Goal: Register for event/course

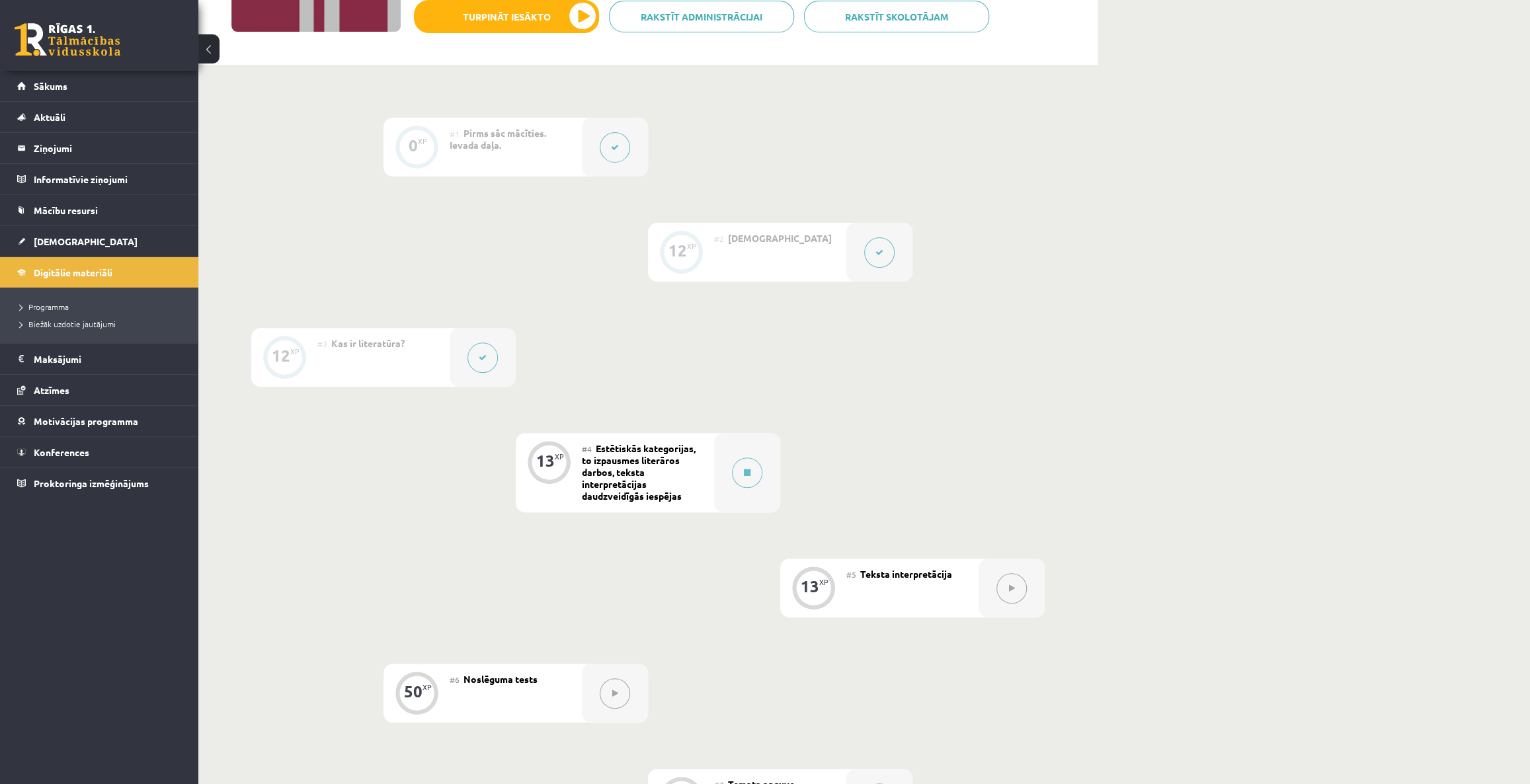
scroll to position [240, 0]
click at [76, 283] on span "Konferences" at bounding box center [61, 452] width 56 height 12
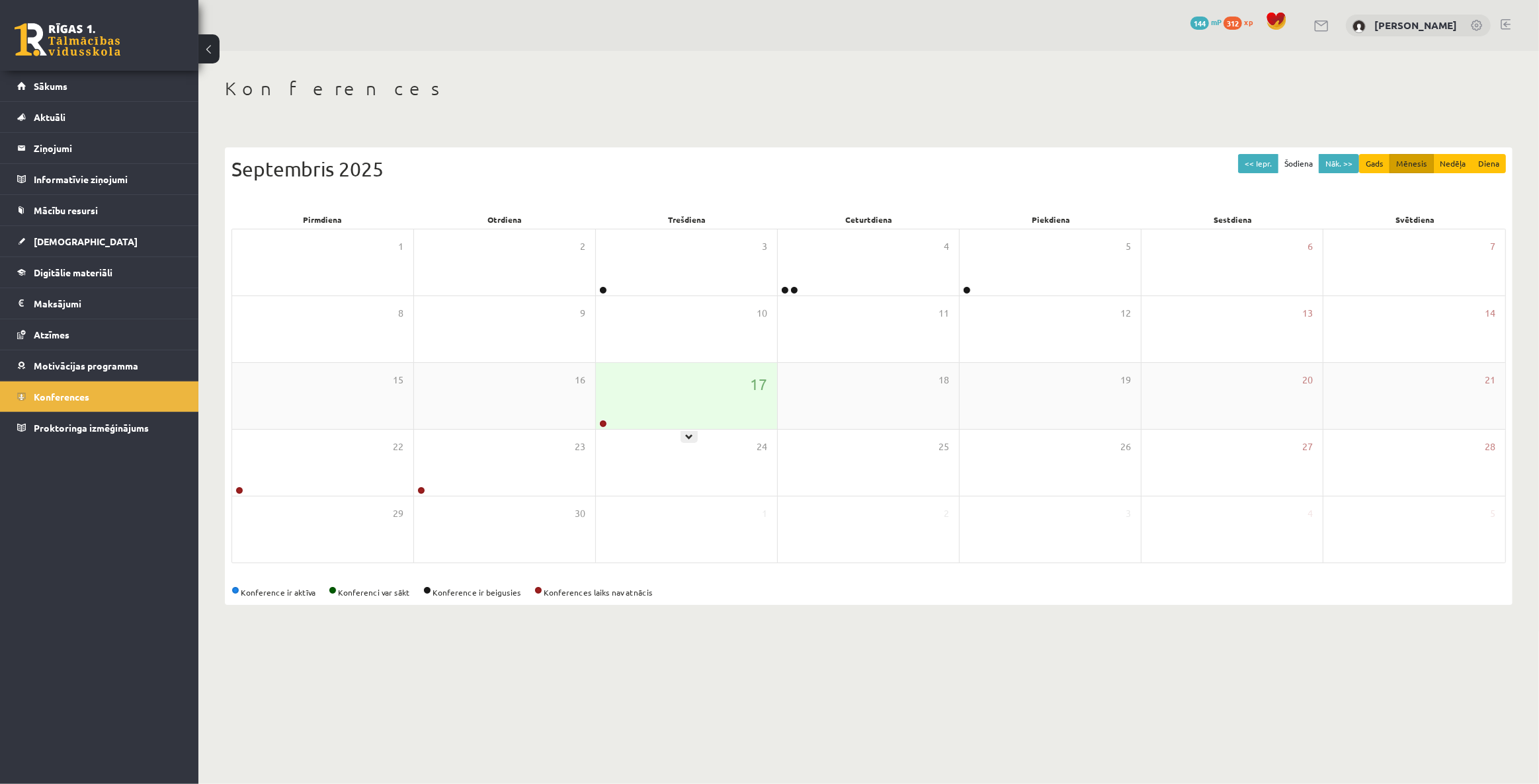
click at [608, 283] on div "17" at bounding box center [686, 396] width 181 height 66
click at [607, 283] on div at bounding box center [602, 423] width 13 height 9
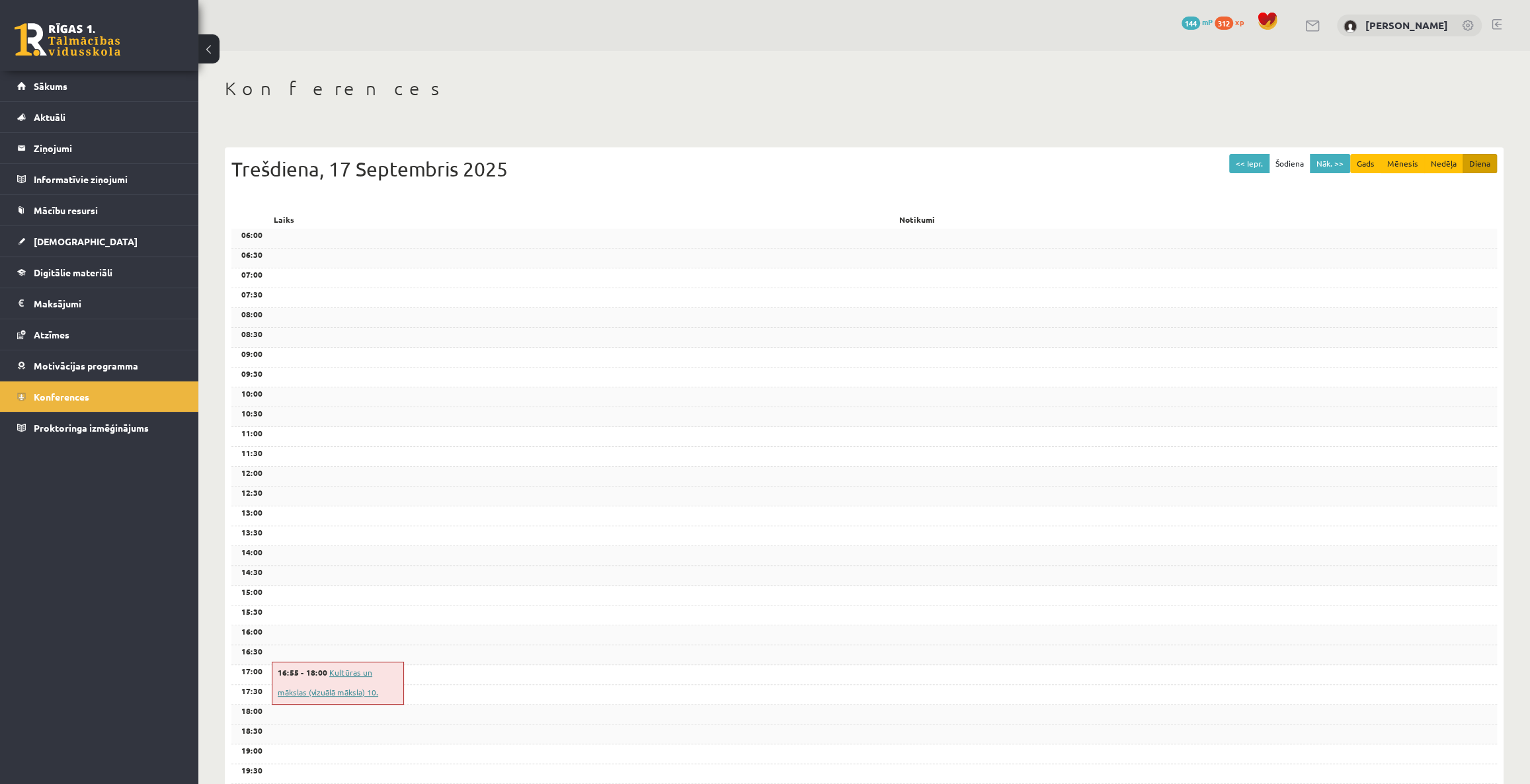
click at [349, 283] on link "Kultūras un mākslas (vizuālā māksla) 10. klases 1. ieskaites konference" at bounding box center [333, 692] width 111 height 50
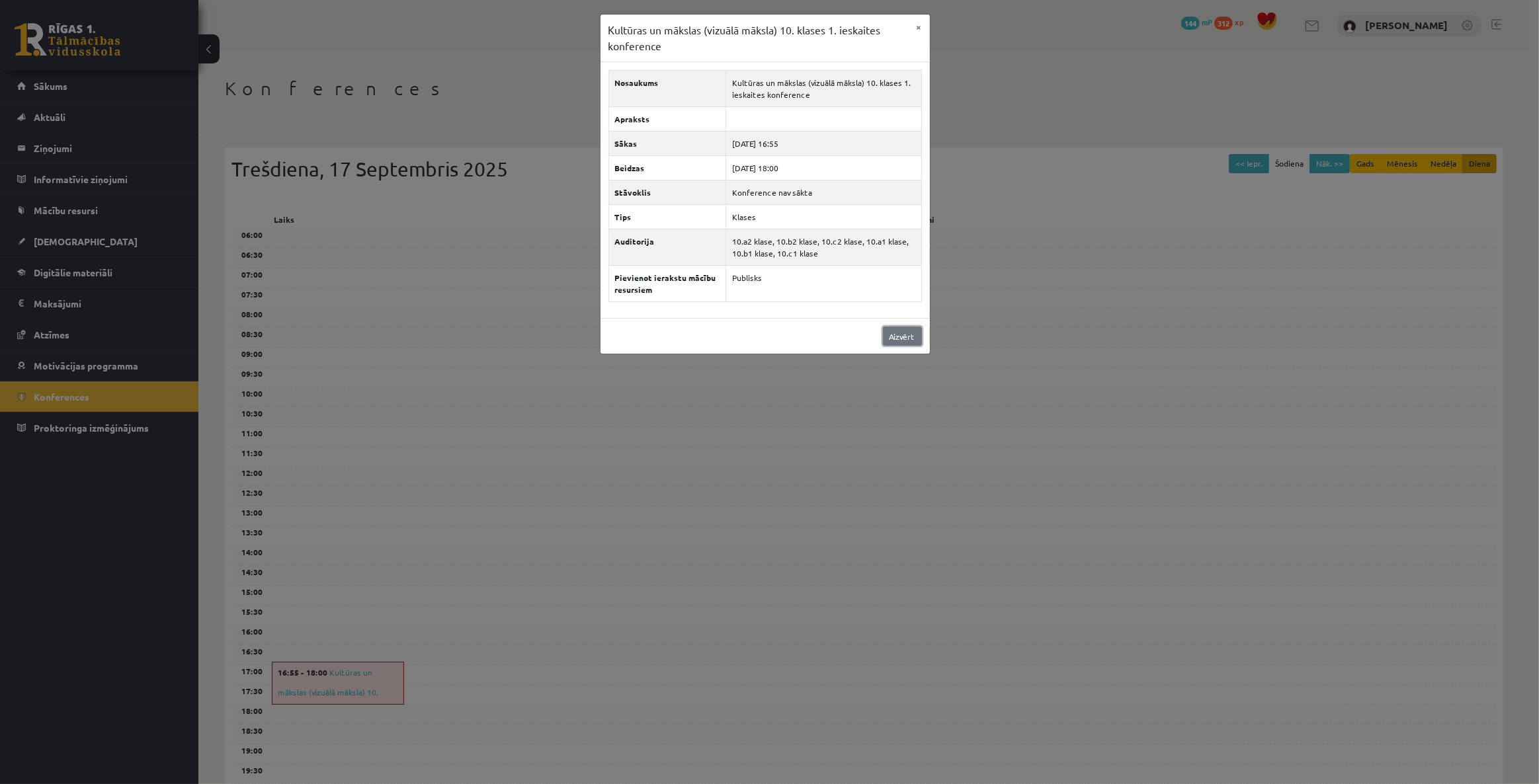
click at [616, 283] on link "Aizvērt" at bounding box center [902, 336] width 39 height 19
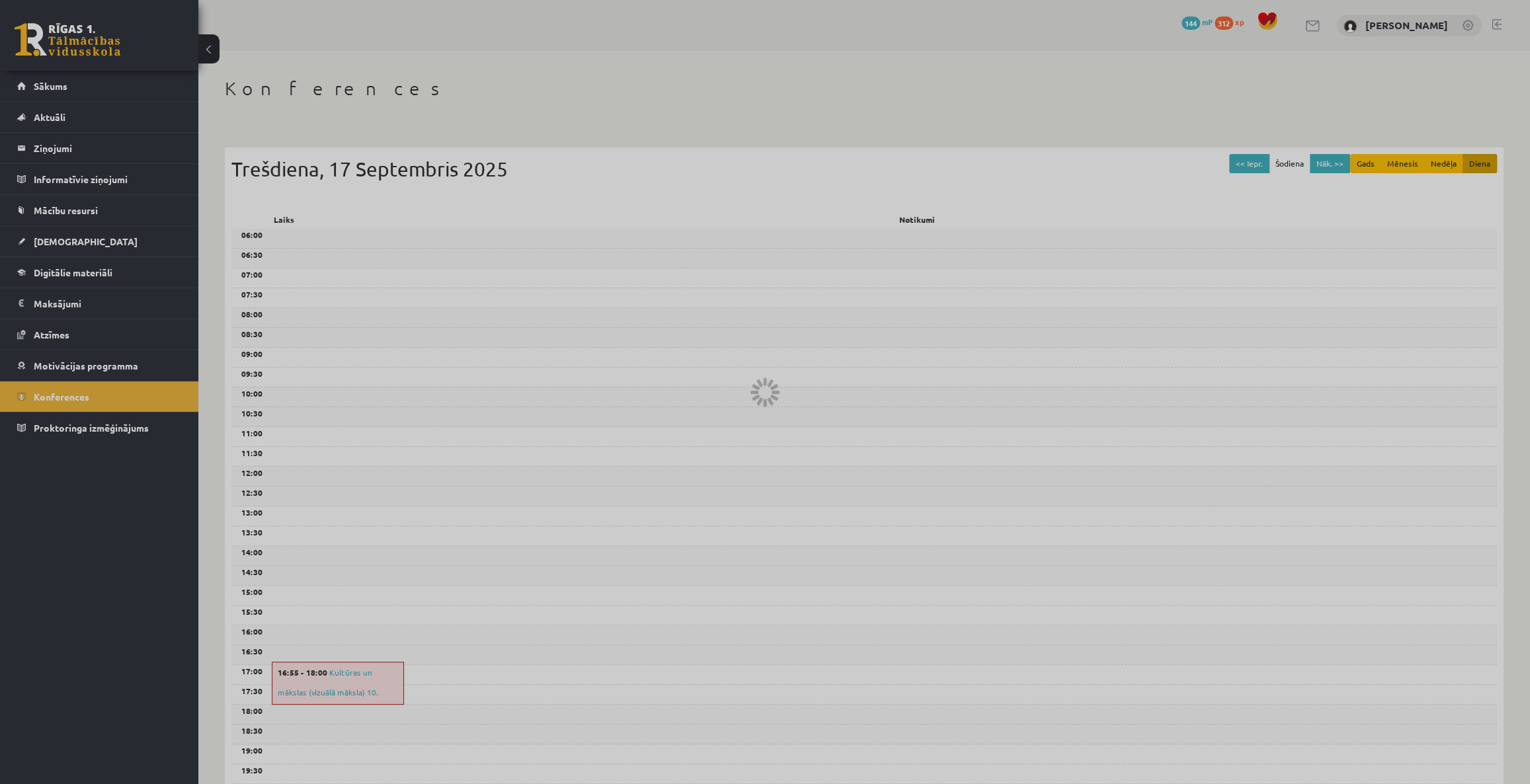
scroll to position [147, 0]
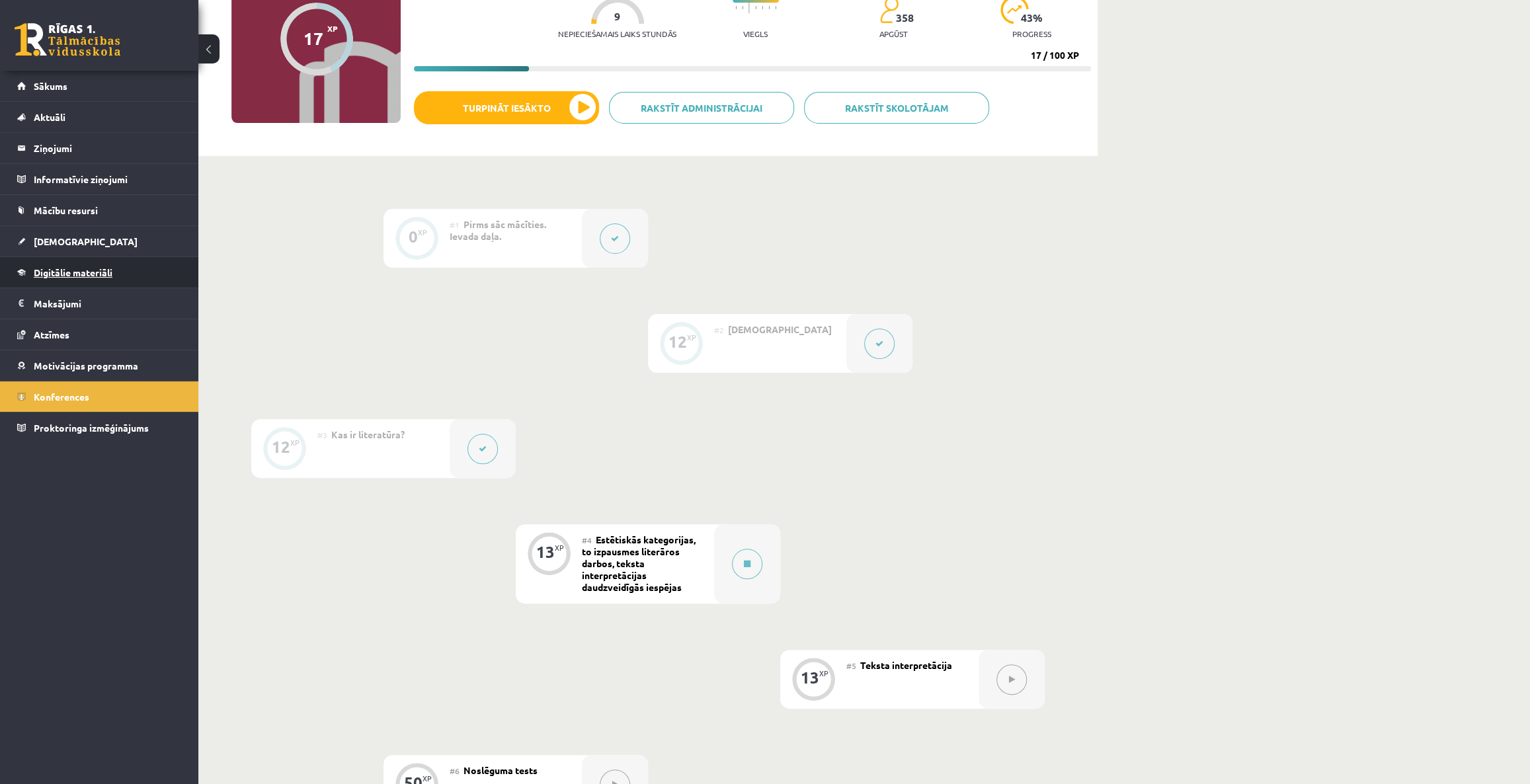
click at [72, 273] on span "Digitālie materiāli" at bounding box center [73, 272] width 79 height 12
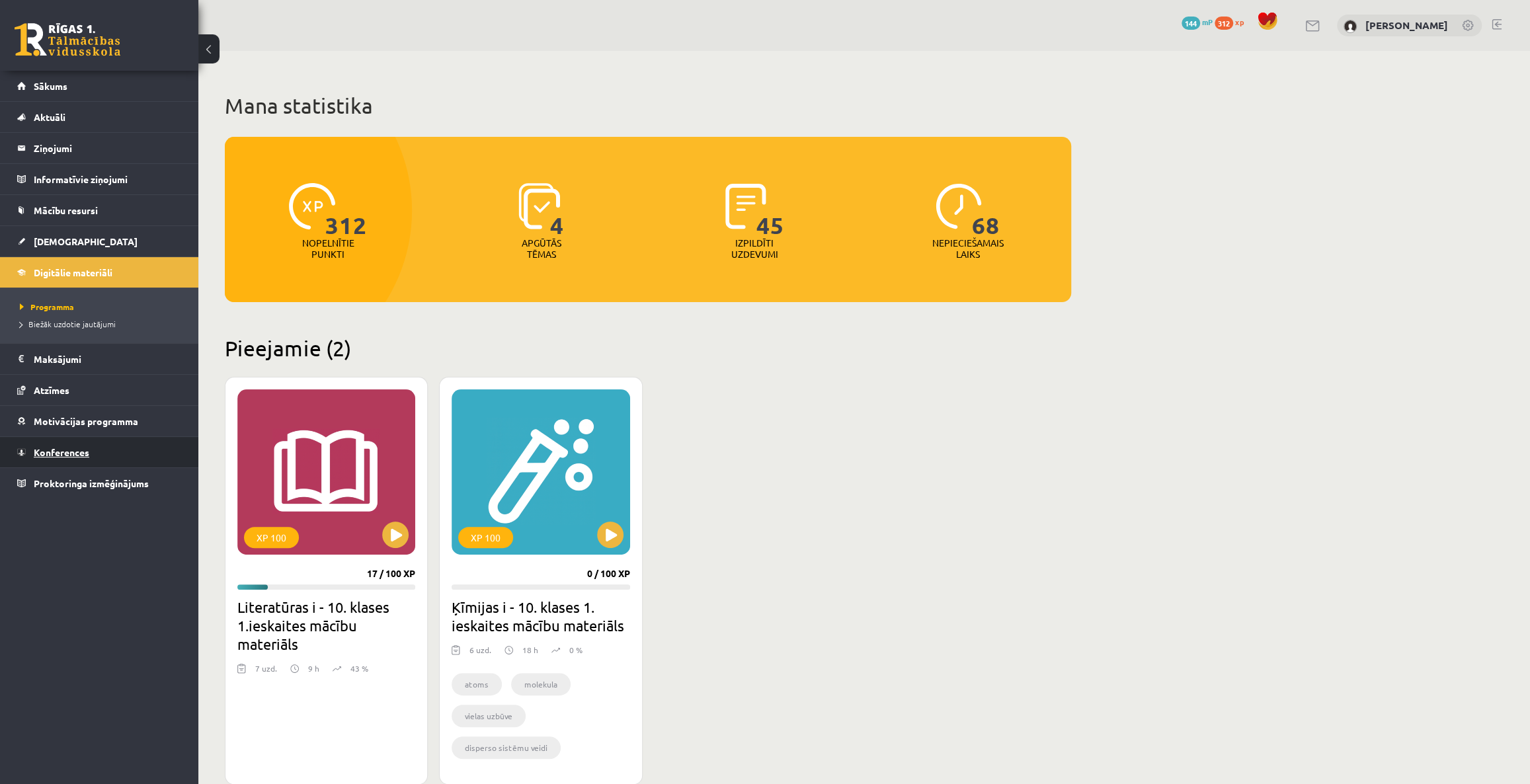
click at [70, 283] on span "Konferences" at bounding box center [61, 452] width 56 height 12
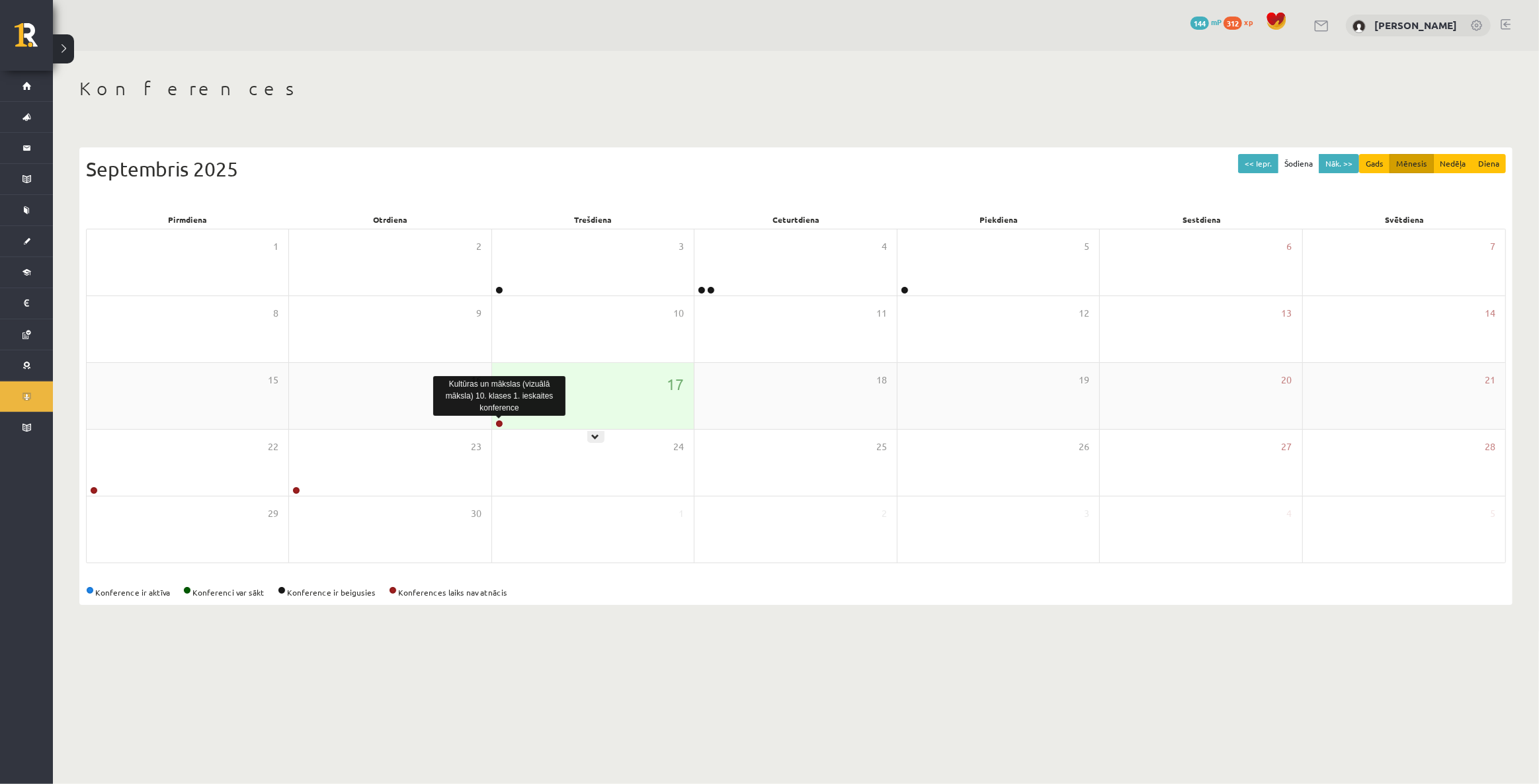
click at [498, 420] on link at bounding box center [499, 423] width 8 height 8
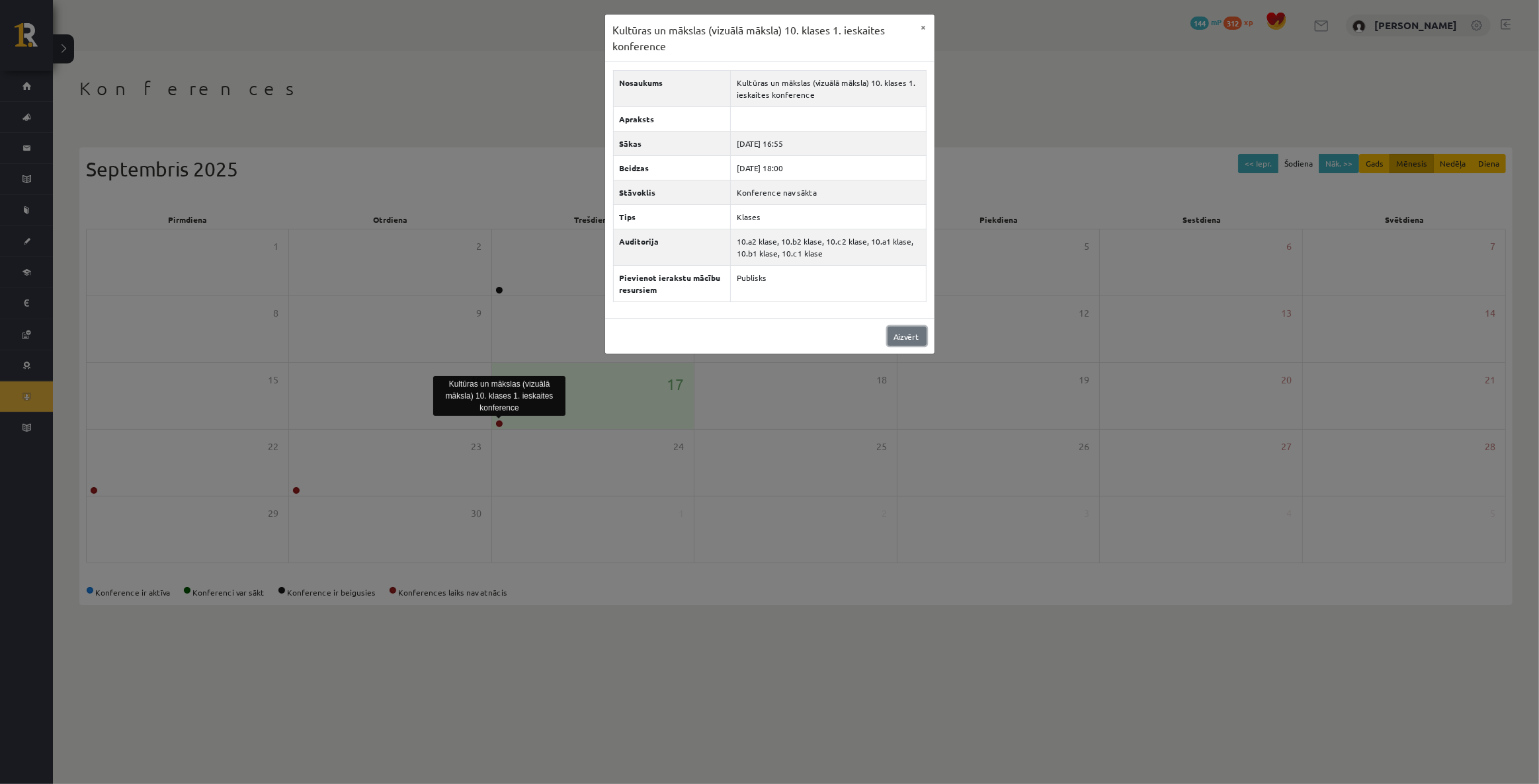
click at [906, 336] on link "Aizvērt" at bounding box center [907, 336] width 39 height 19
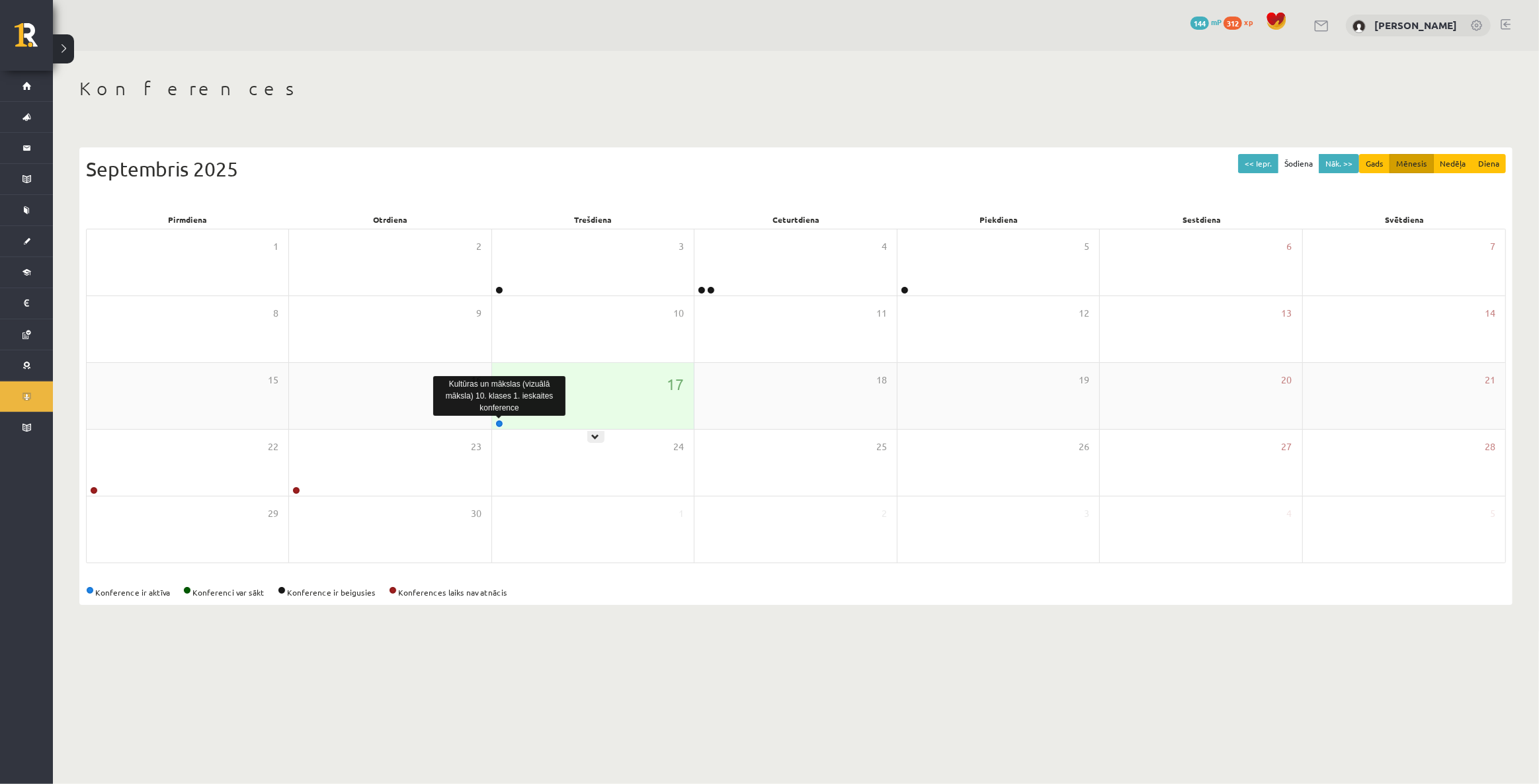
click at [498, 422] on link at bounding box center [499, 423] width 8 height 8
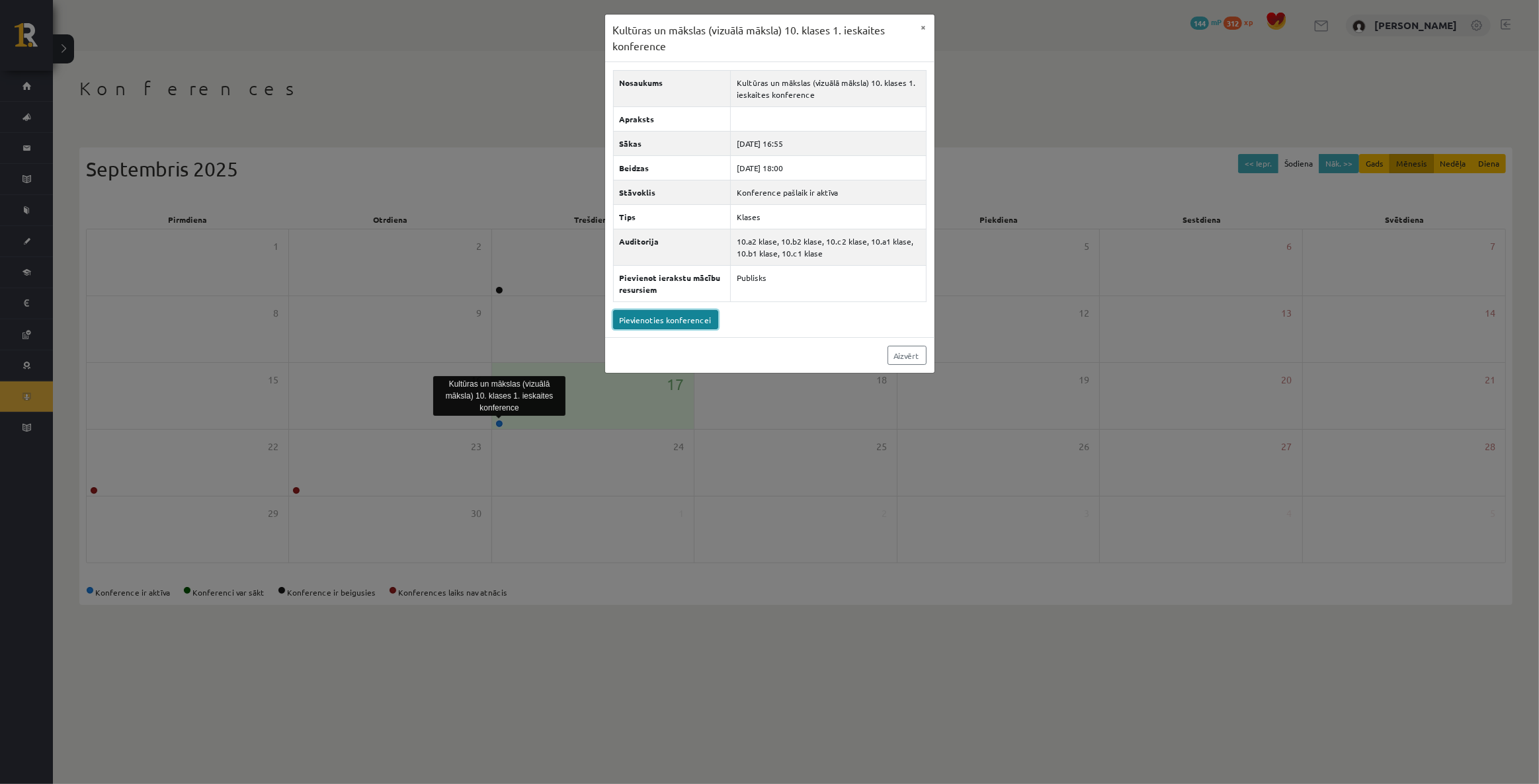
click at [676, 317] on link "Pievienoties konferencei" at bounding box center [665, 320] width 105 height 19
click at [682, 317] on link "Pievienoties konferencei" at bounding box center [665, 320] width 105 height 19
click at [682, 316] on link "Pievienoties konferencei" at bounding box center [665, 320] width 105 height 19
click at [672, 316] on link "Pievienoties konferencei" at bounding box center [665, 320] width 105 height 19
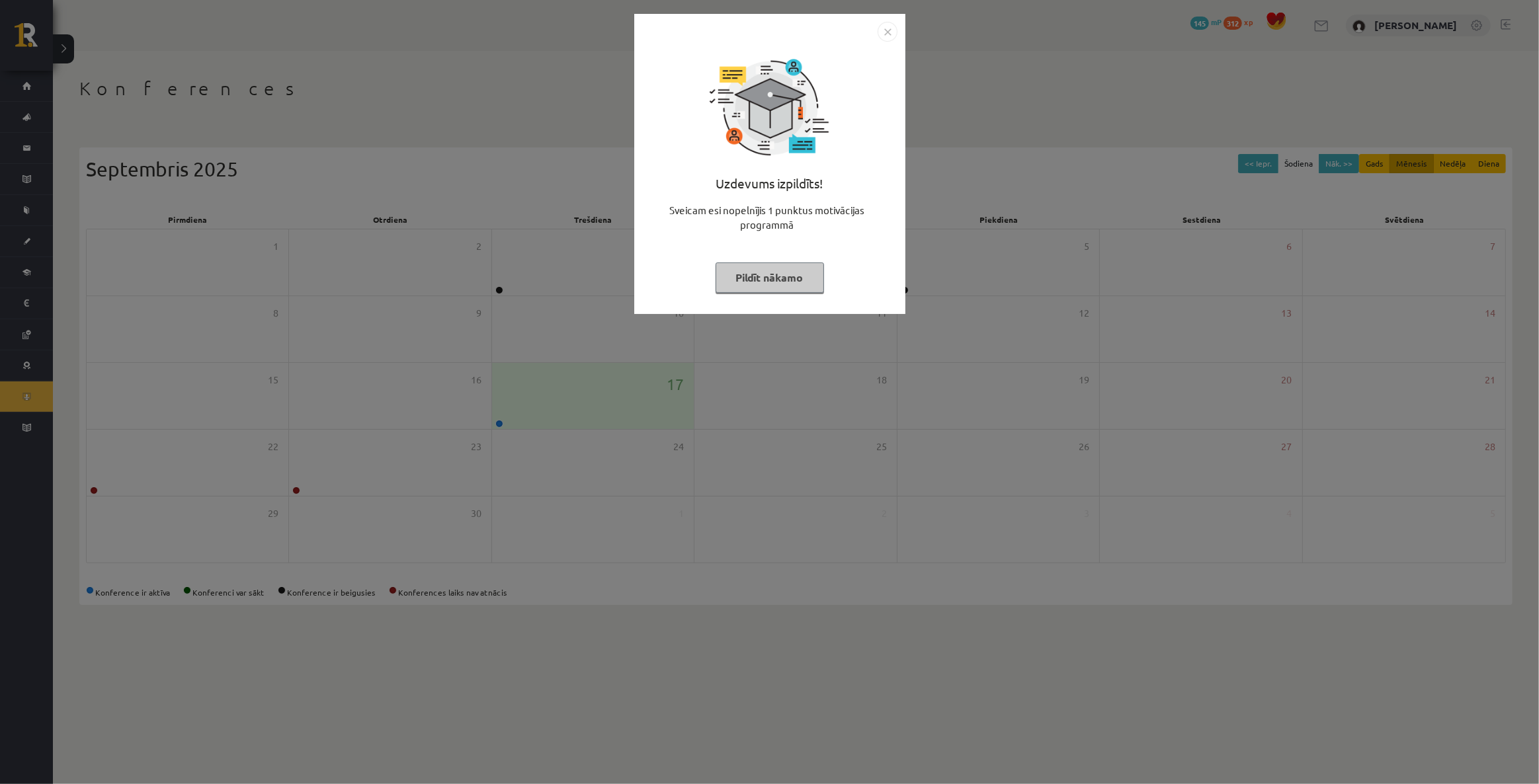
click at [800, 271] on button "Pildīt nākamo" at bounding box center [770, 278] width 109 height 31
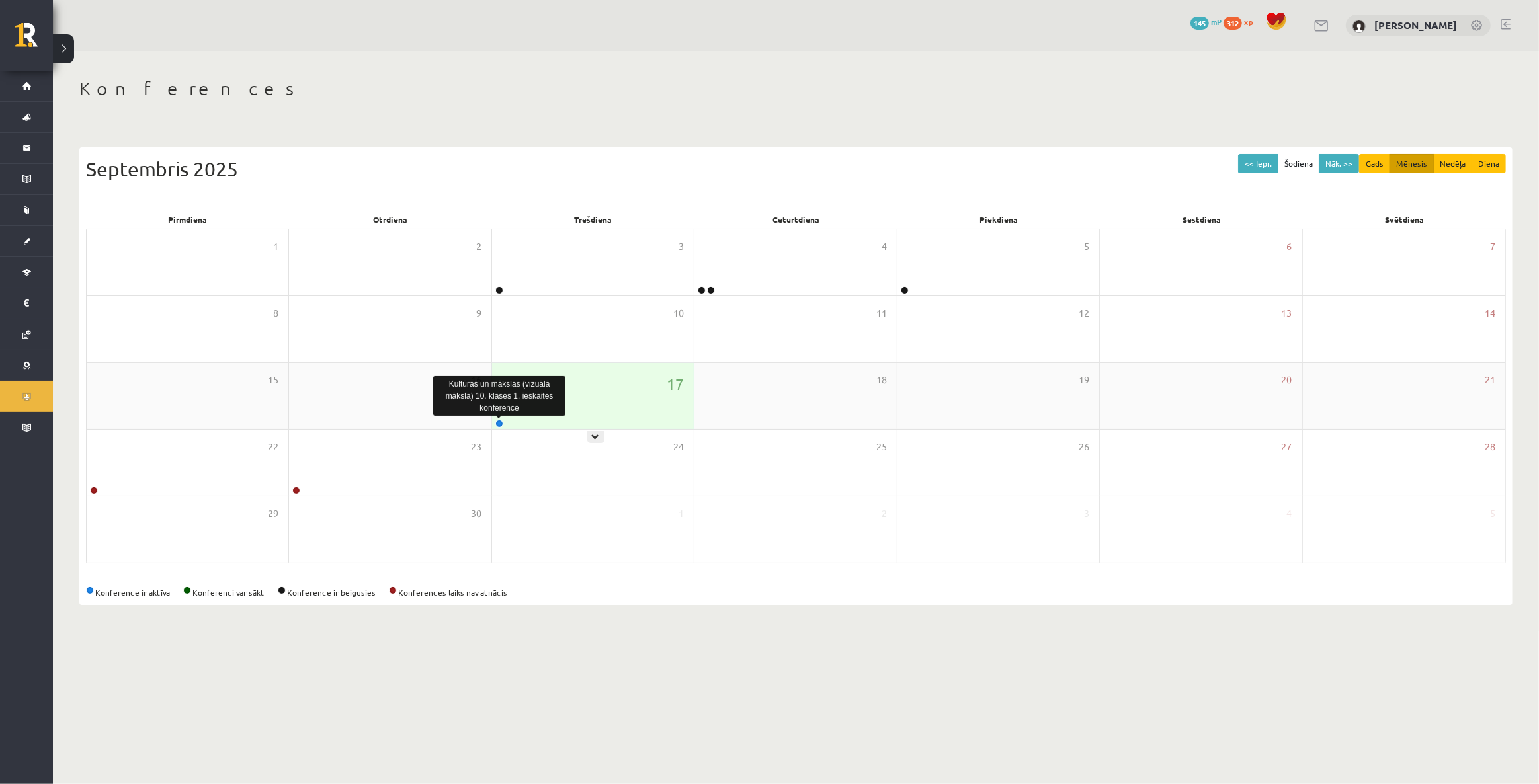
click at [497, 420] on link at bounding box center [499, 423] width 8 height 8
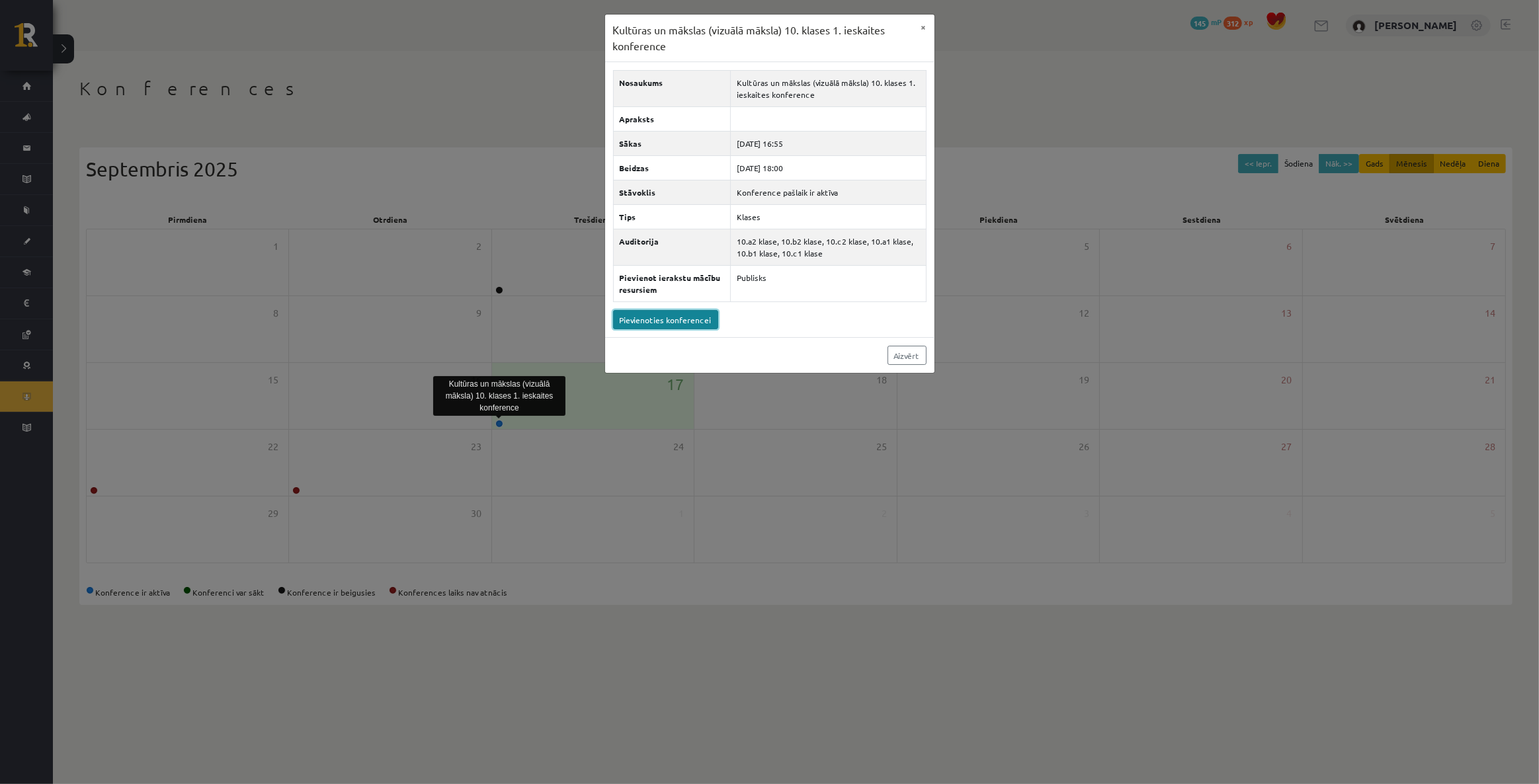
click at [693, 318] on link "Pievienoties konferencei" at bounding box center [665, 320] width 105 height 19
click at [689, 321] on link "Pievienoties konferencei" at bounding box center [665, 320] width 105 height 19
click at [917, 348] on link "Aizvērt" at bounding box center [907, 355] width 39 height 19
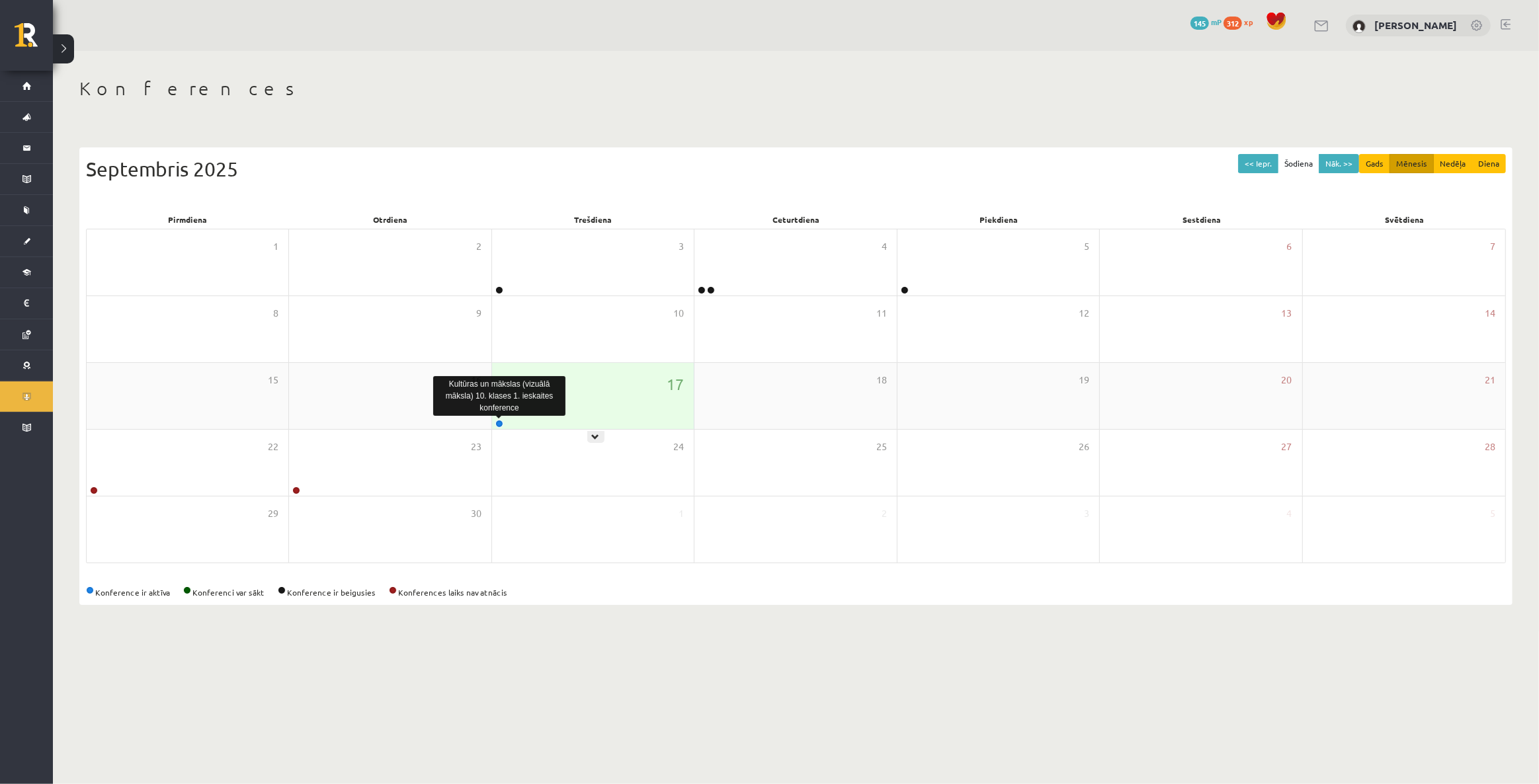
click at [496, 423] on link at bounding box center [499, 423] width 8 height 8
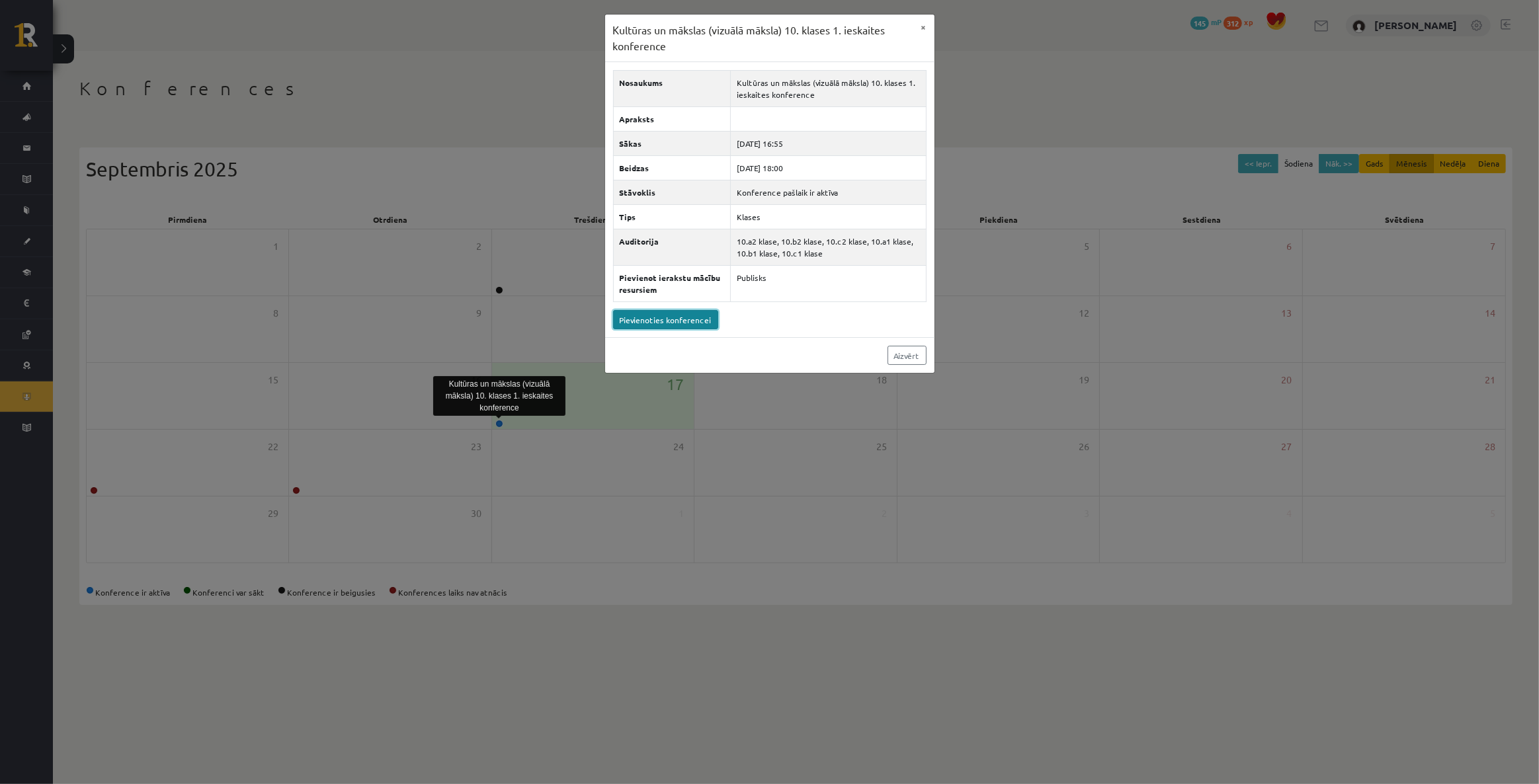
click at [632, 317] on link "Pievienoties konferencei" at bounding box center [665, 320] width 105 height 19
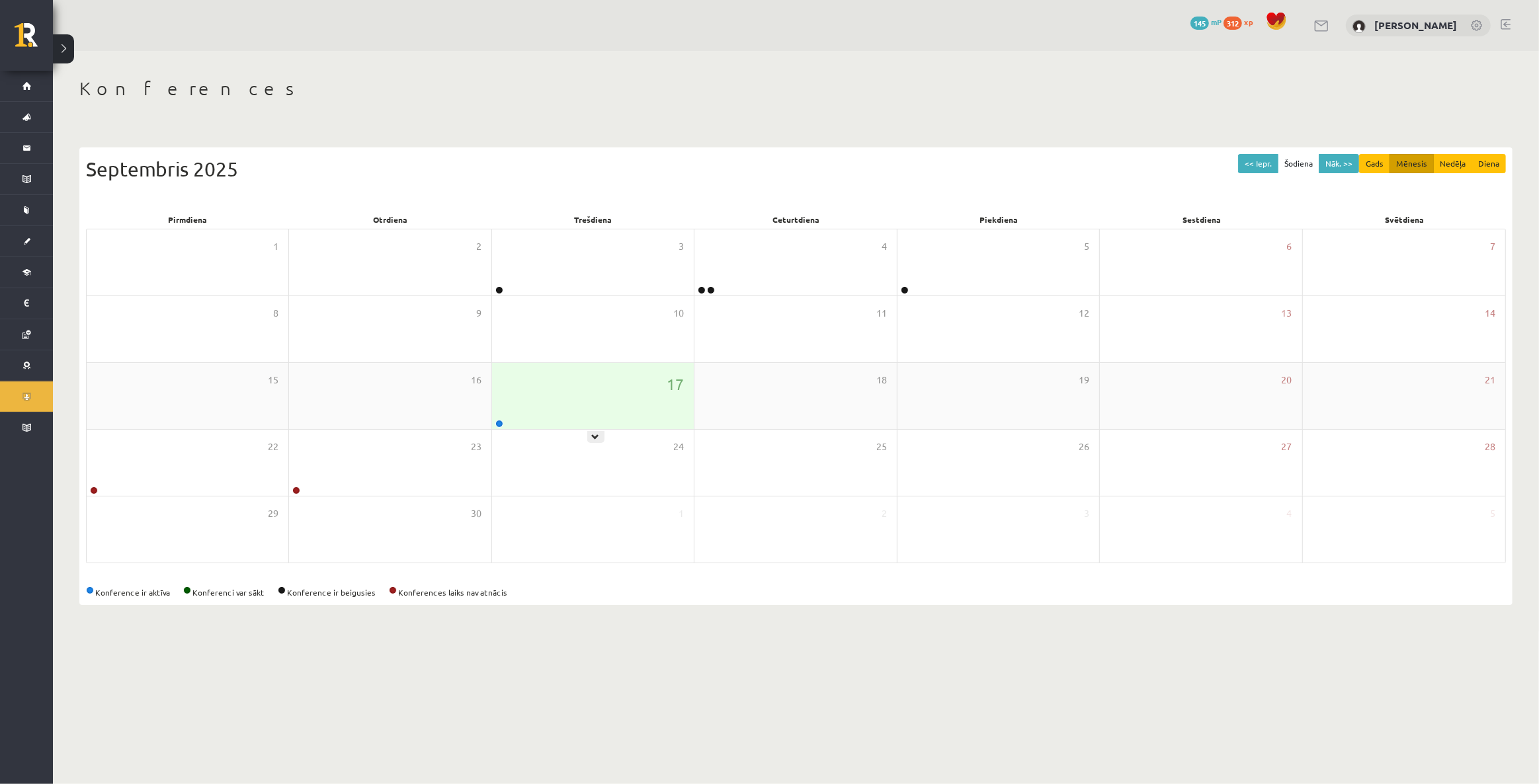
click at [557, 418] on div "17" at bounding box center [593, 396] width 201 height 66
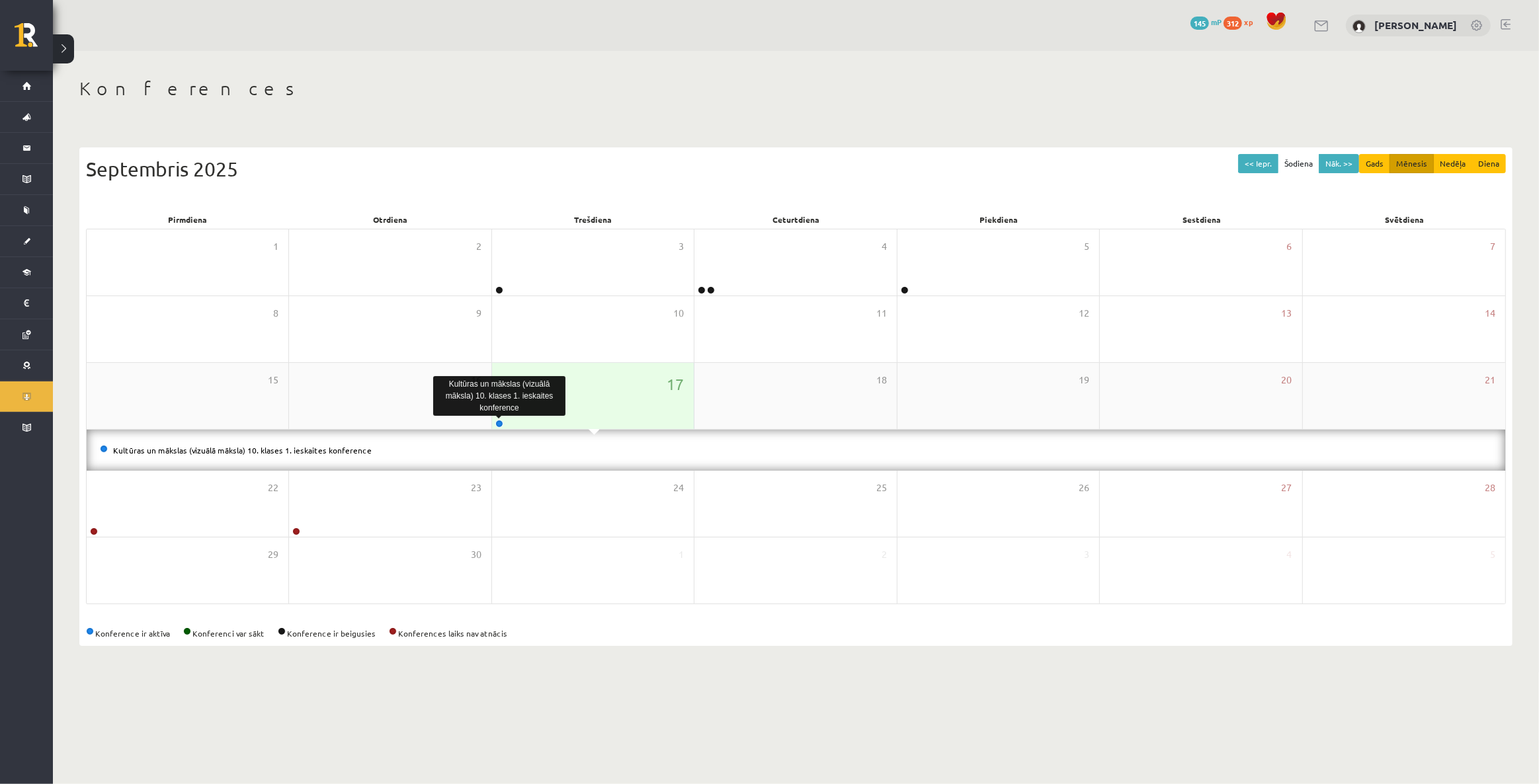
click at [501, 423] on link at bounding box center [499, 423] width 8 height 8
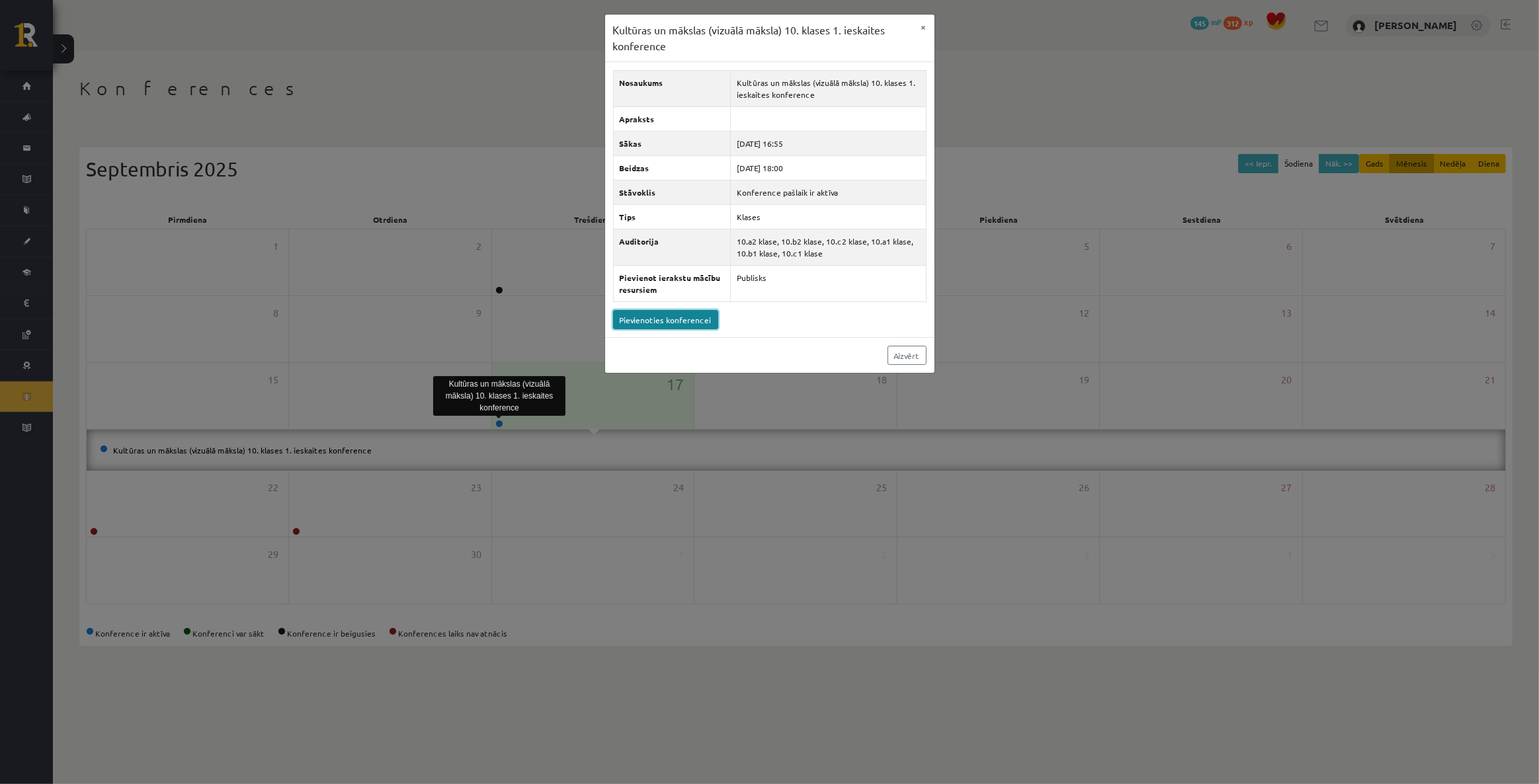
click at [675, 323] on link "Pievienoties konferencei" at bounding box center [665, 320] width 105 height 19
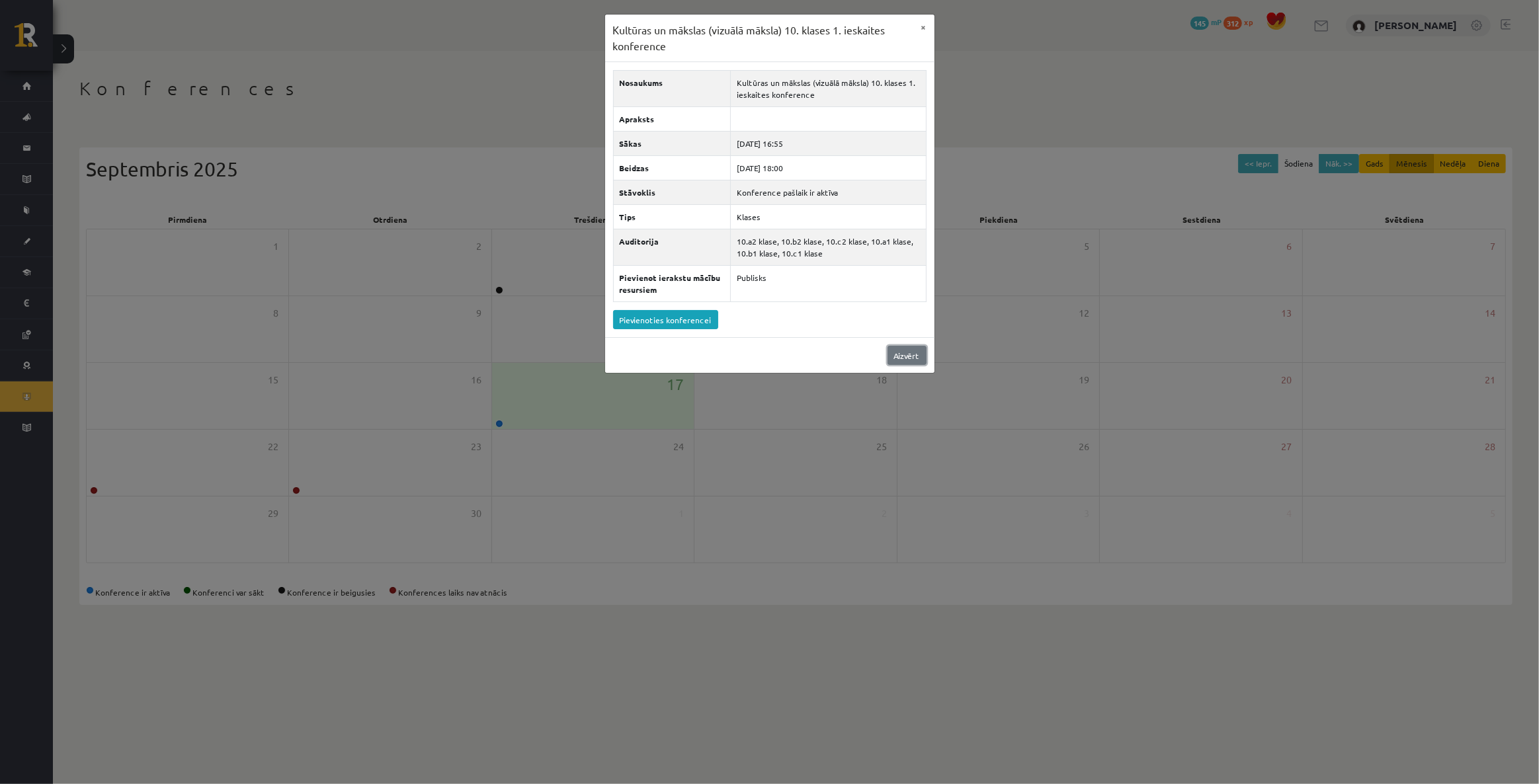
click at [919, 364] on link "Aizvērt" at bounding box center [907, 355] width 39 height 19
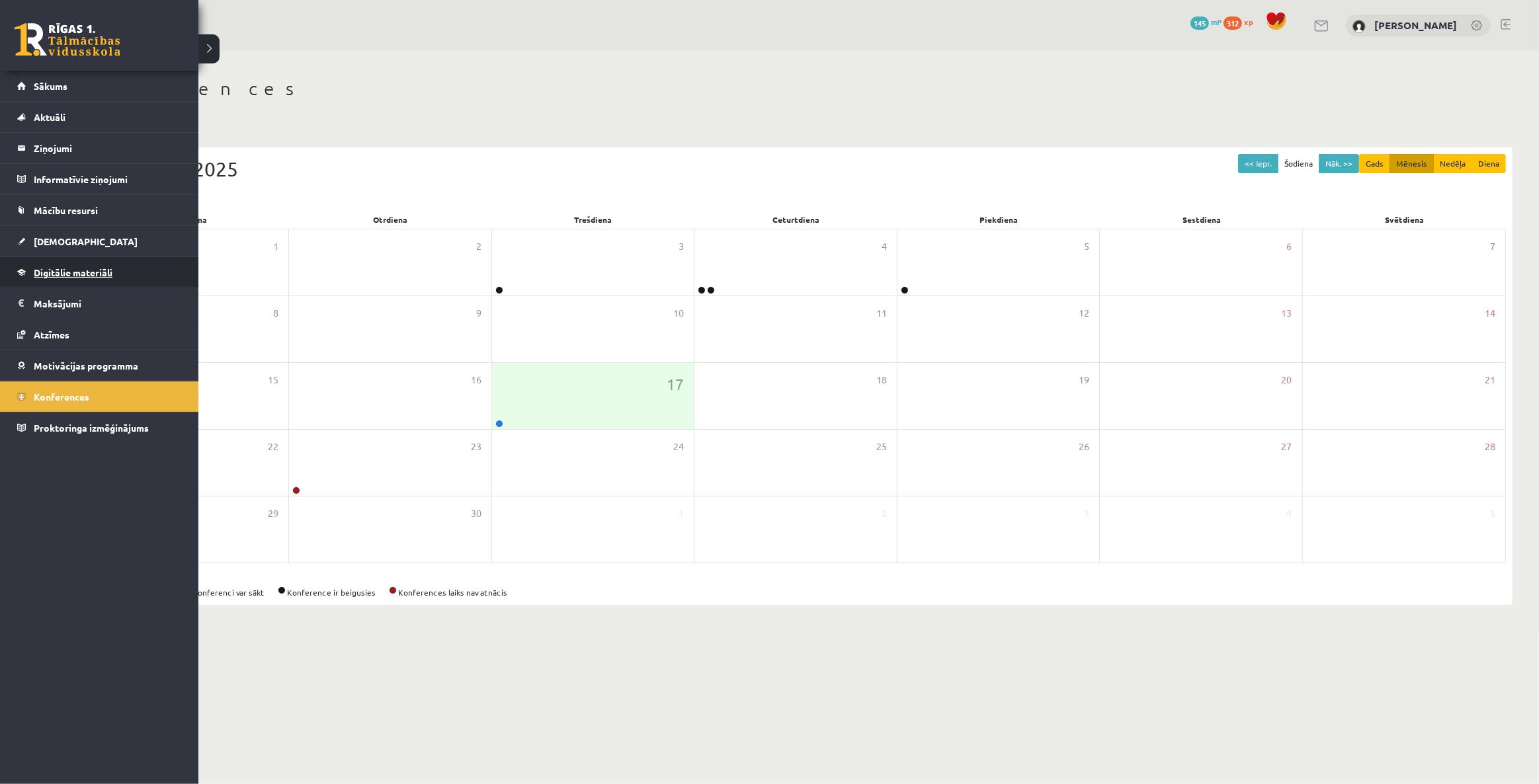
click at [77, 271] on span "Digitālie materiāli" at bounding box center [73, 272] width 79 height 12
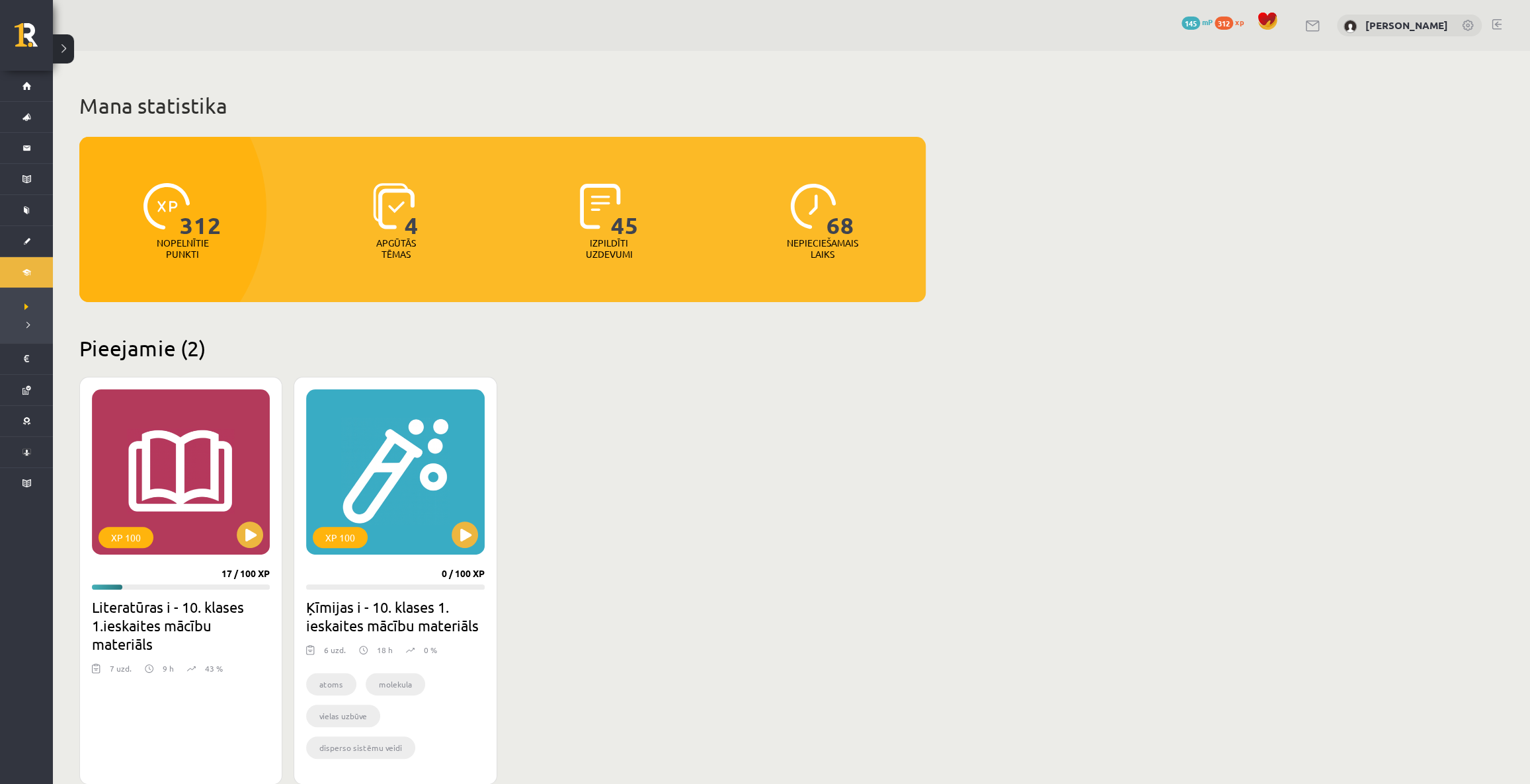
click at [64, 45] on button at bounding box center [64, 49] width 21 height 29
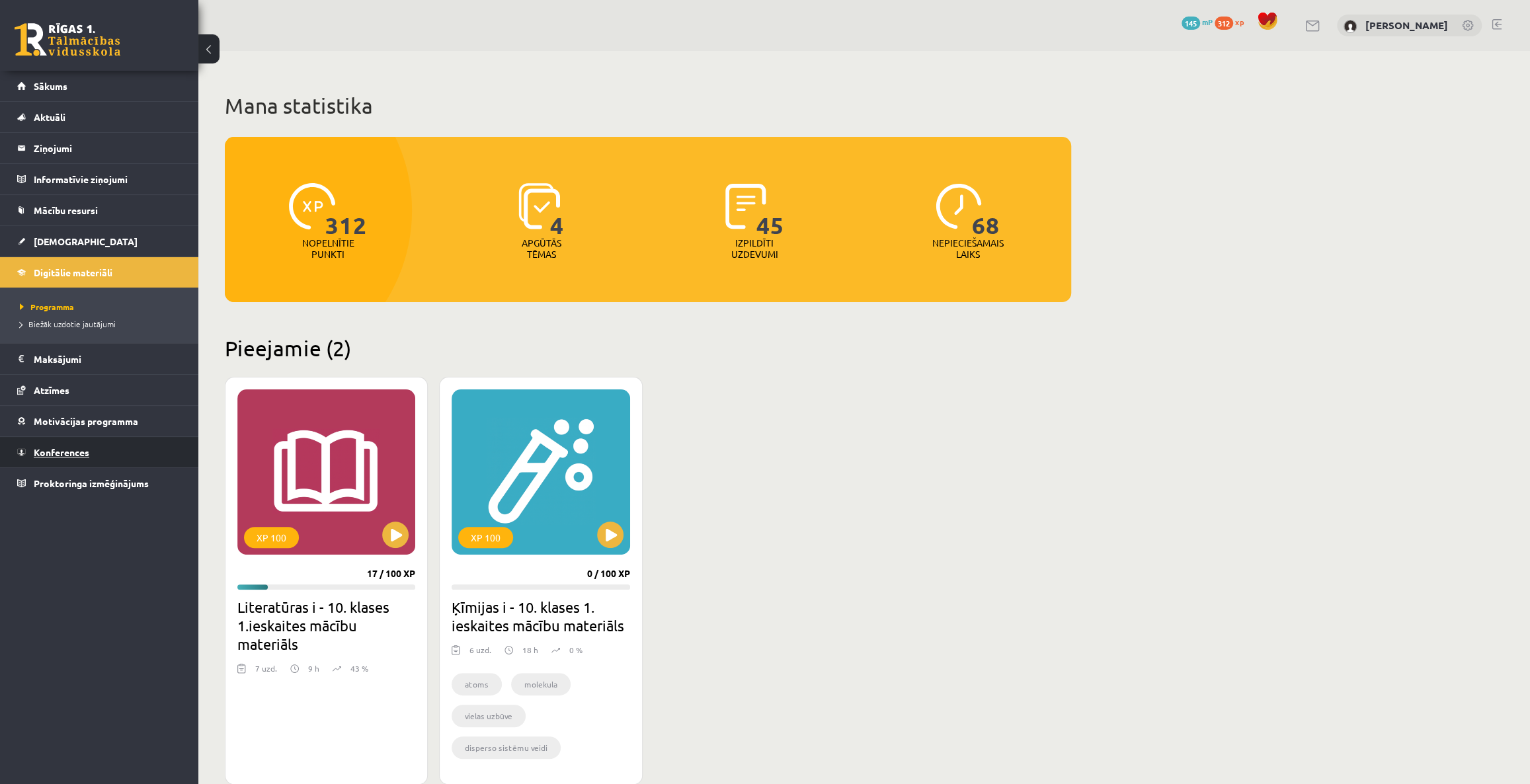
click at [42, 449] on span "Konferences" at bounding box center [61, 452] width 56 height 12
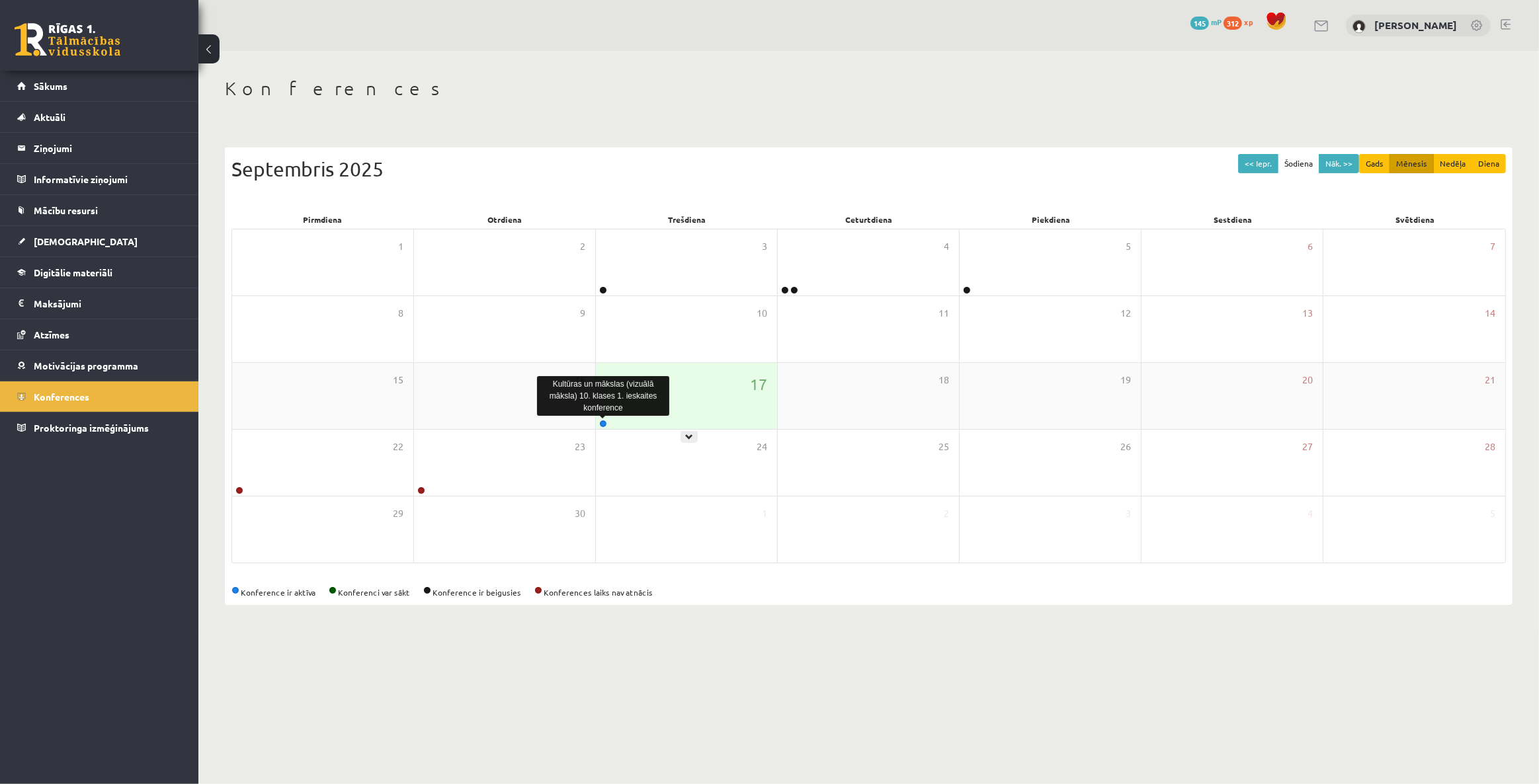
click at [604, 426] on link at bounding box center [603, 423] width 8 height 8
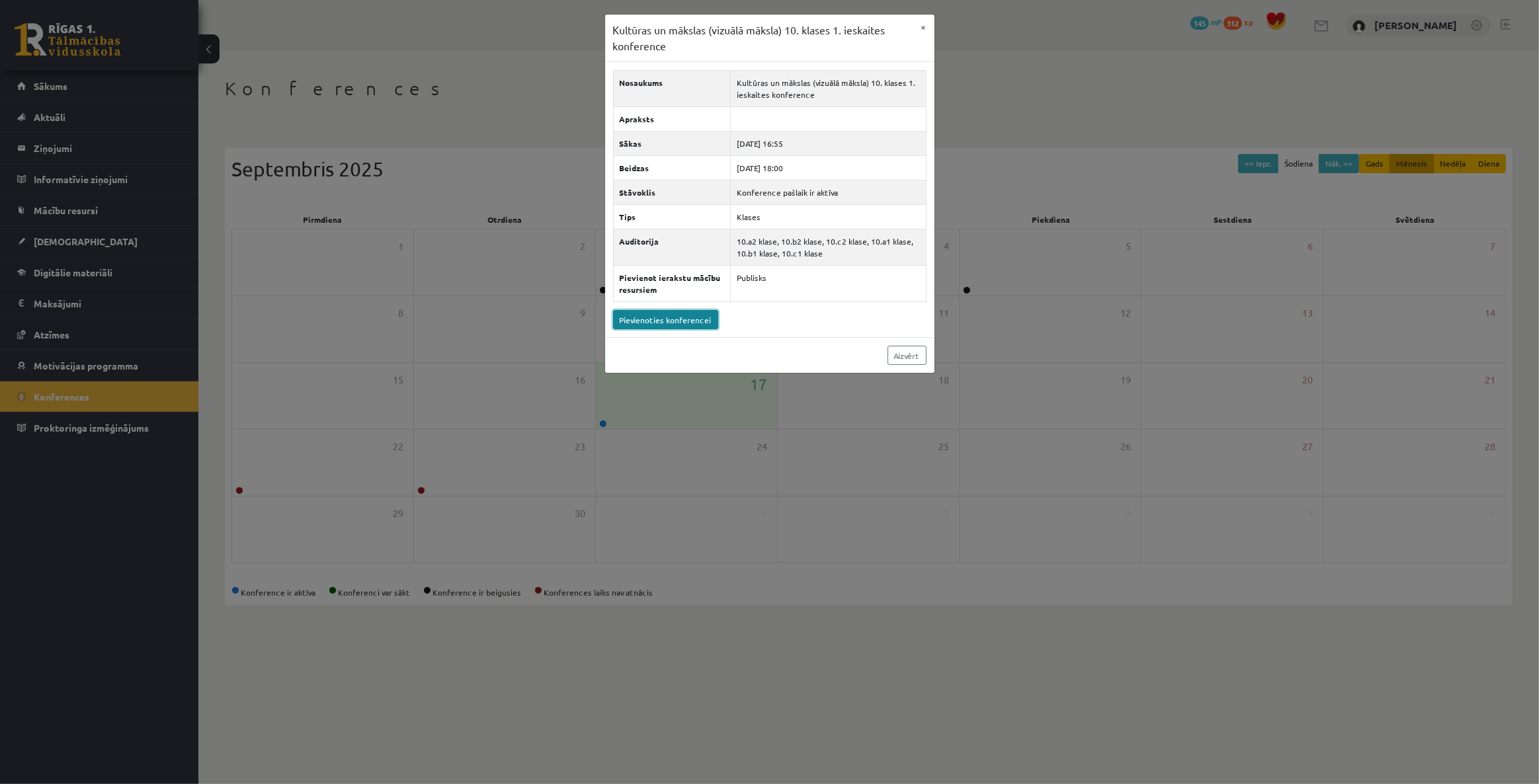
click at [713, 316] on link "Pievienoties konferencei" at bounding box center [665, 320] width 105 height 19
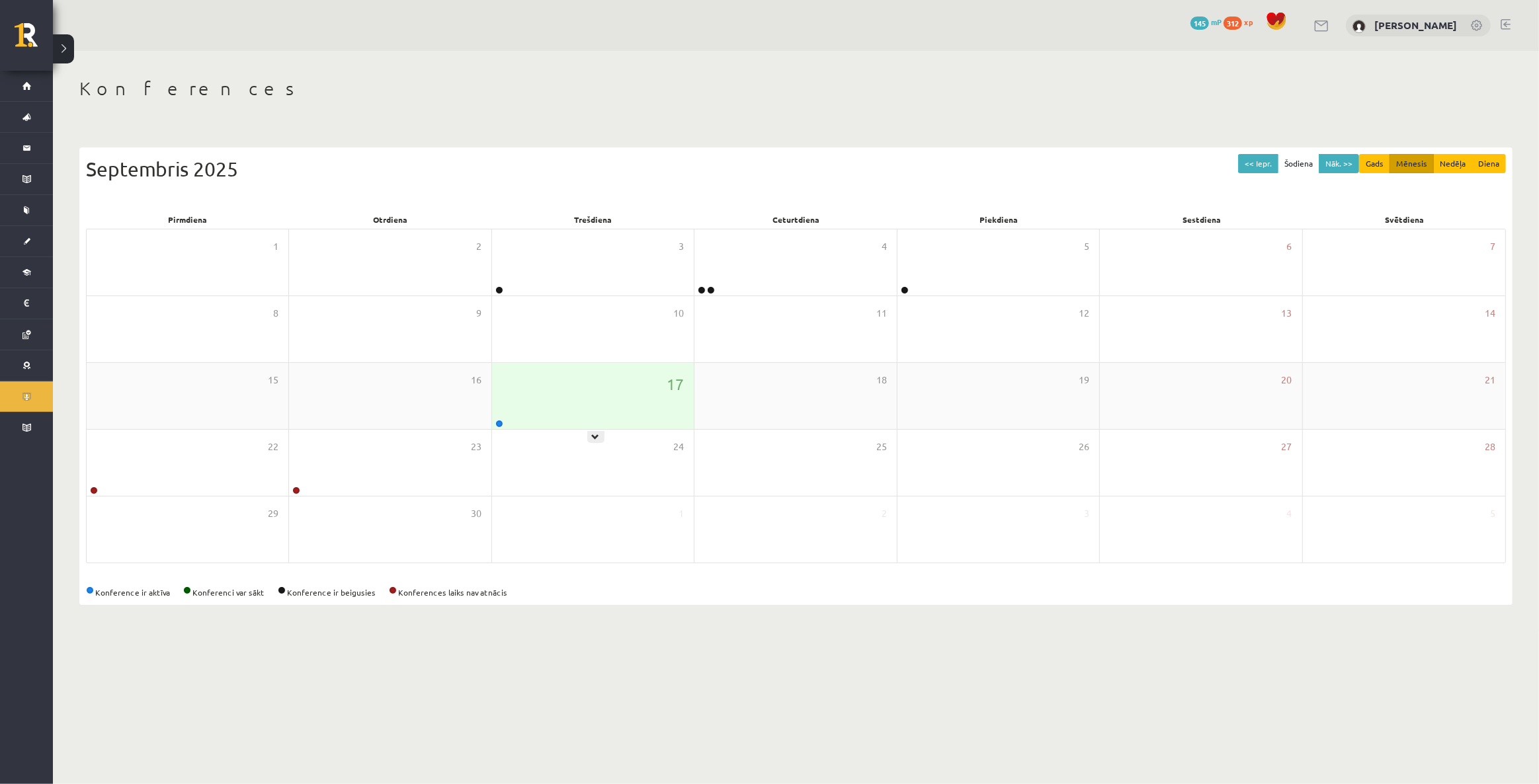
click at [507, 423] on div "17" at bounding box center [593, 396] width 201 height 66
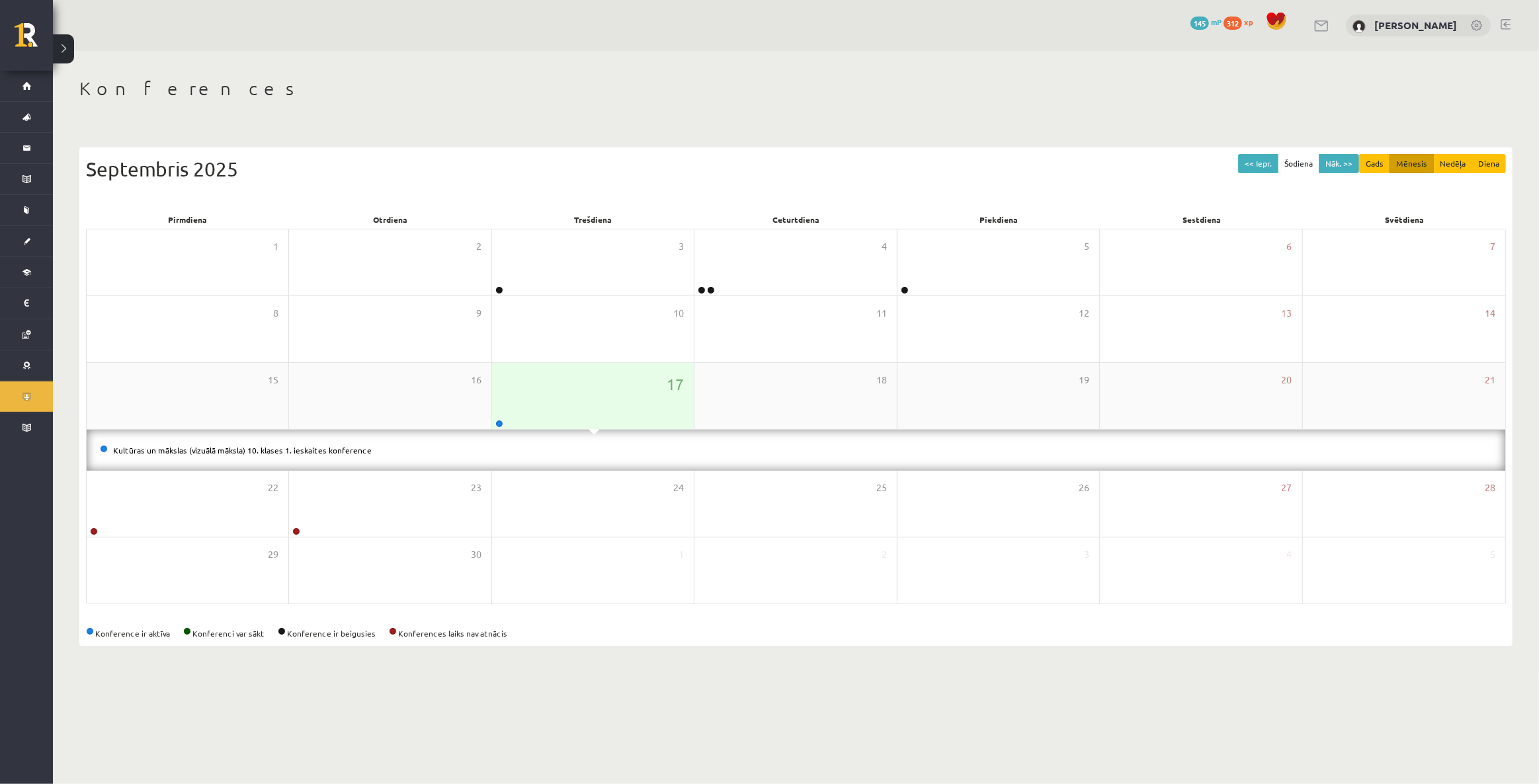
click at [501, 419] on div at bounding box center [499, 423] width 13 height 9
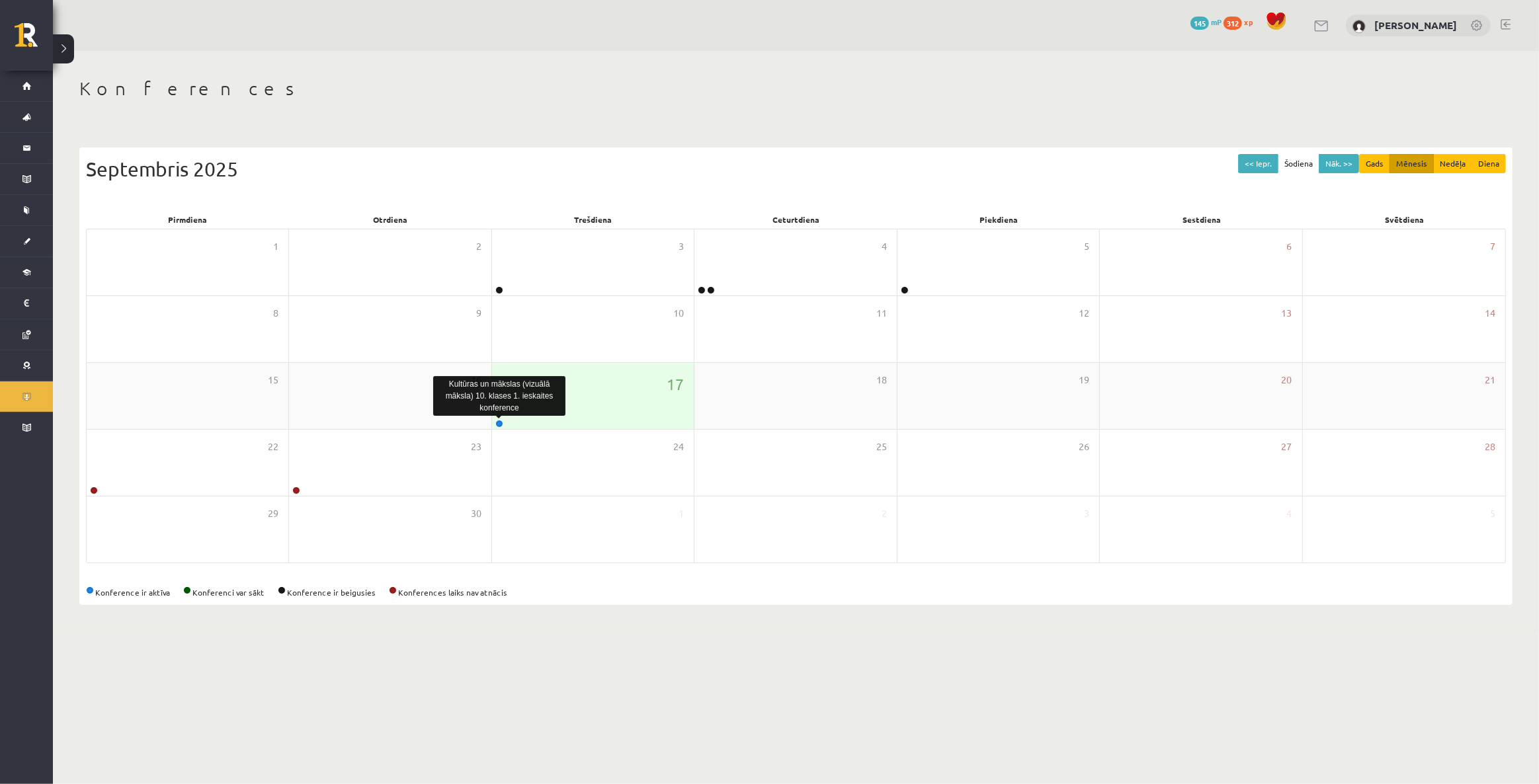
click at [501, 423] on link at bounding box center [499, 423] width 8 height 8
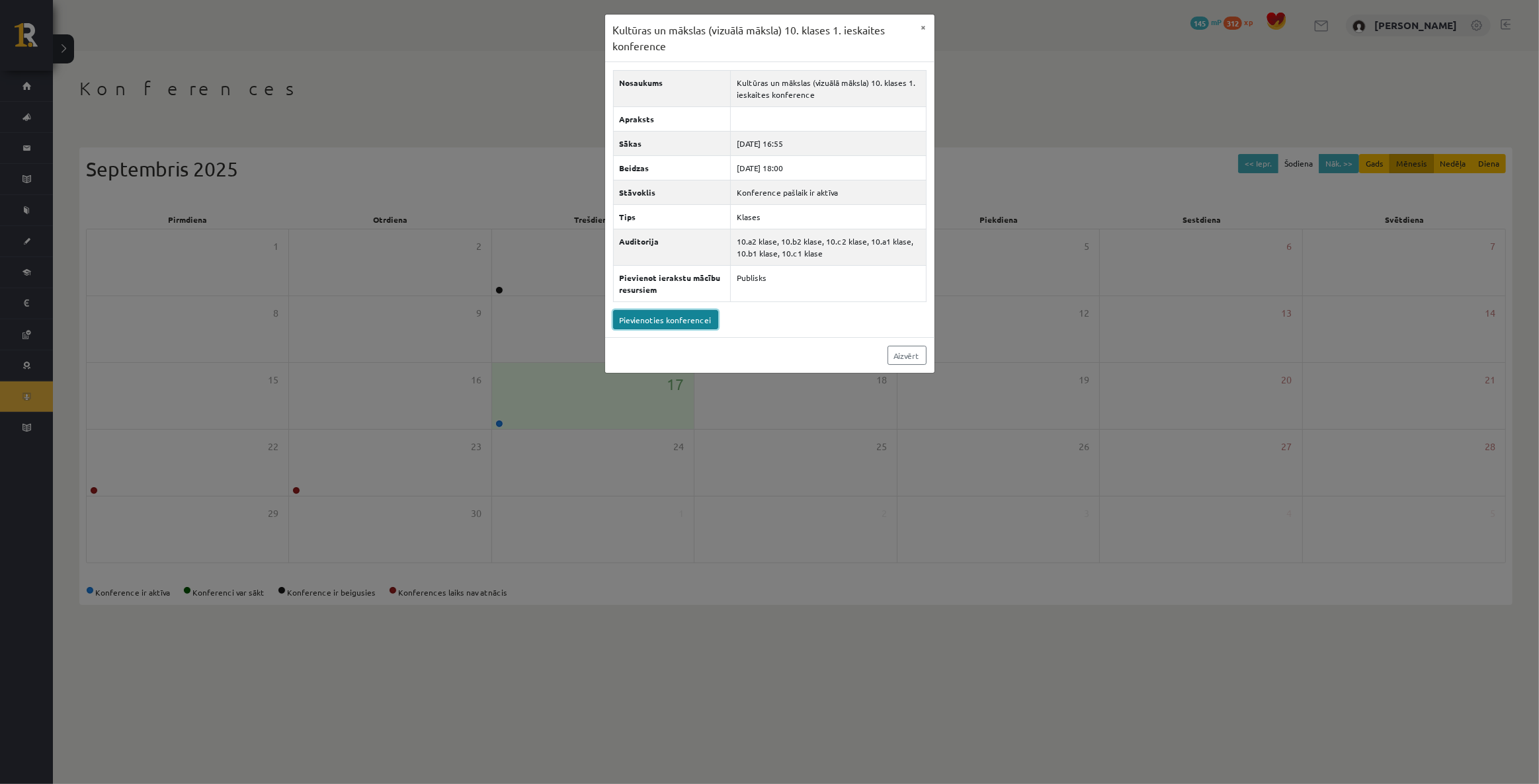
click at [648, 312] on link "Pievienoties konferencei" at bounding box center [665, 320] width 105 height 19
click at [908, 360] on link "Aizvērt" at bounding box center [907, 355] width 39 height 19
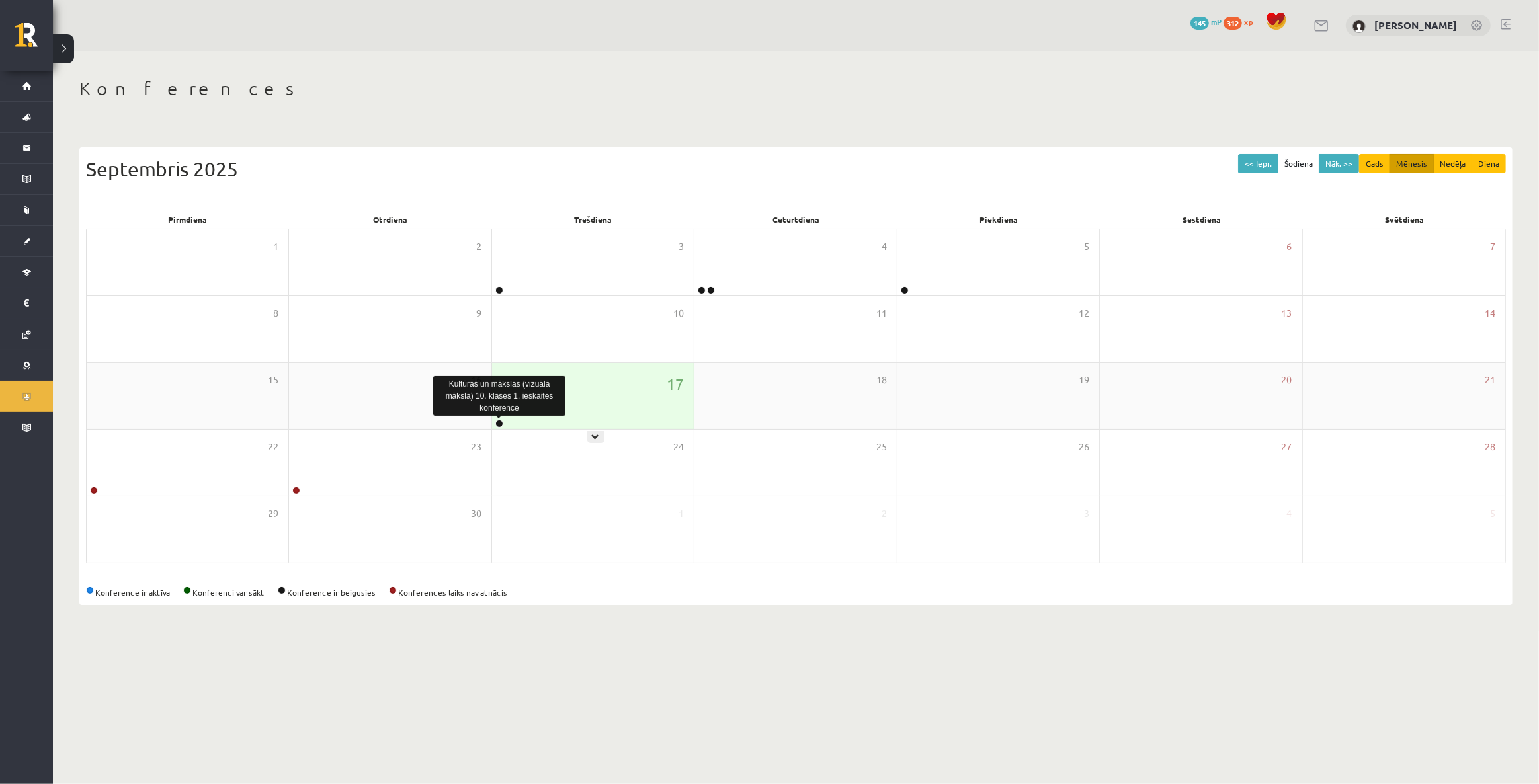
click at [501, 423] on link at bounding box center [499, 423] width 8 height 8
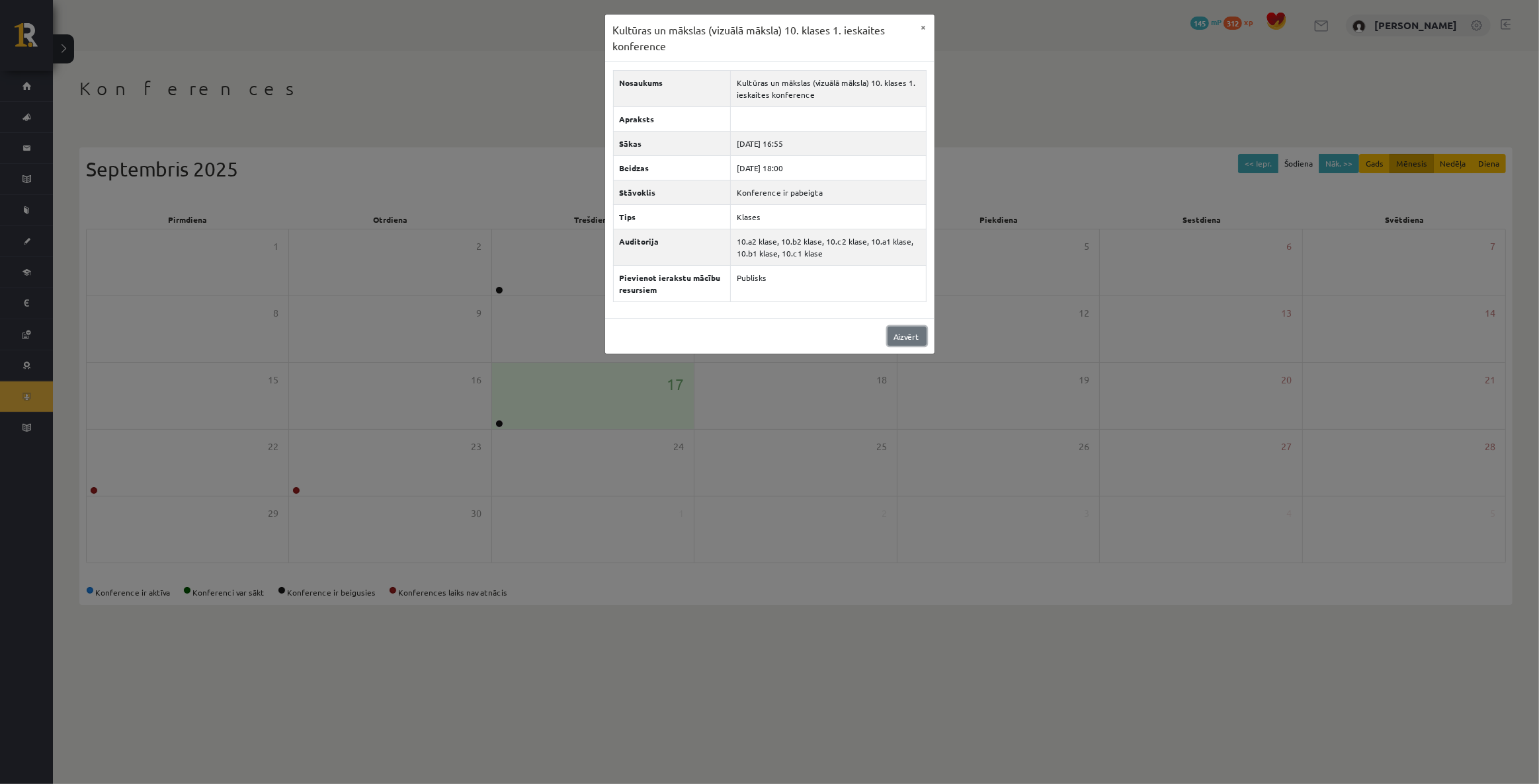
click at [897, 331] on link "Aizvērt" at bounding box center [907, 336] width 39 height 19
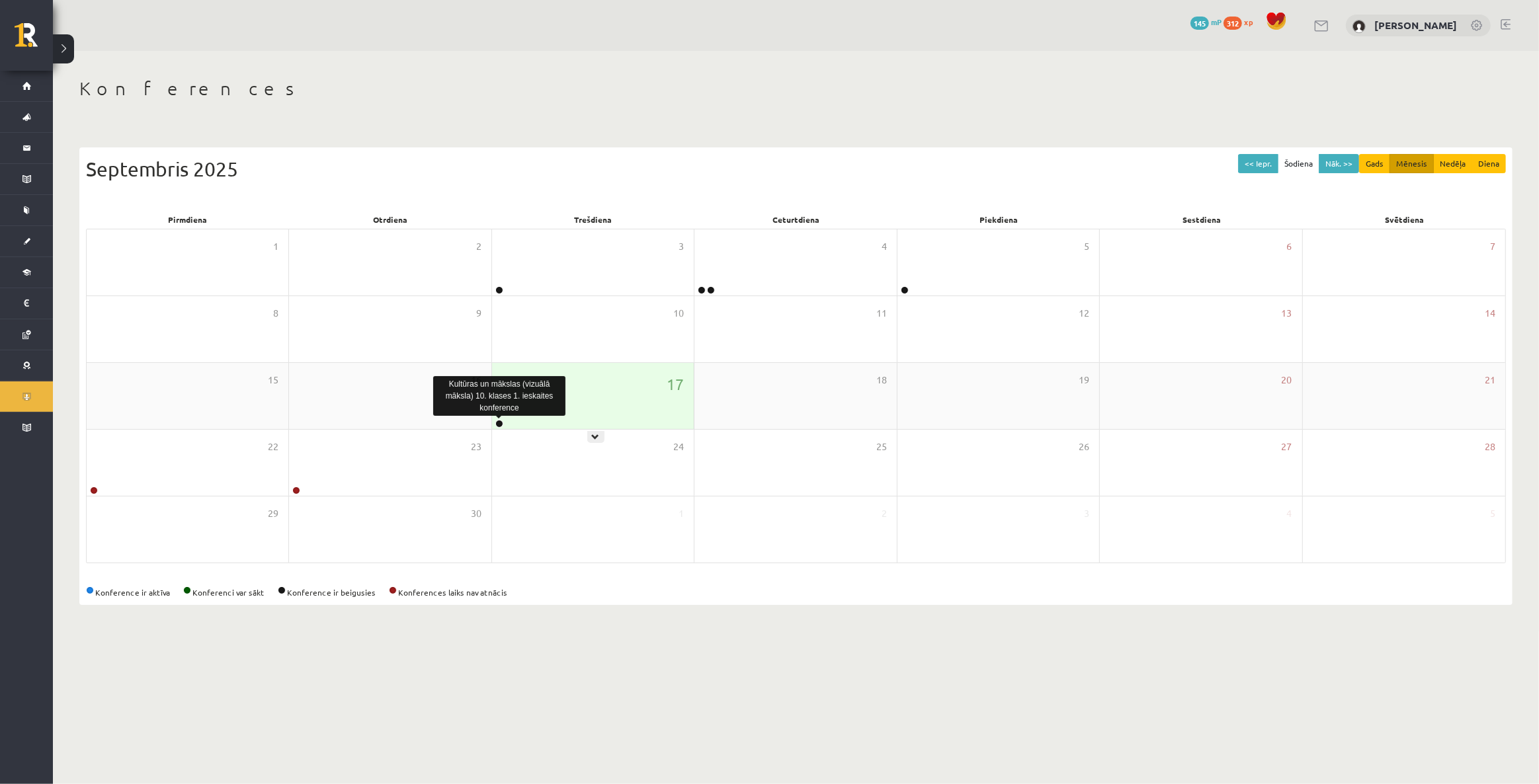
click at [498, 421] on link at bounding box center [499, 423] width 8 height 8
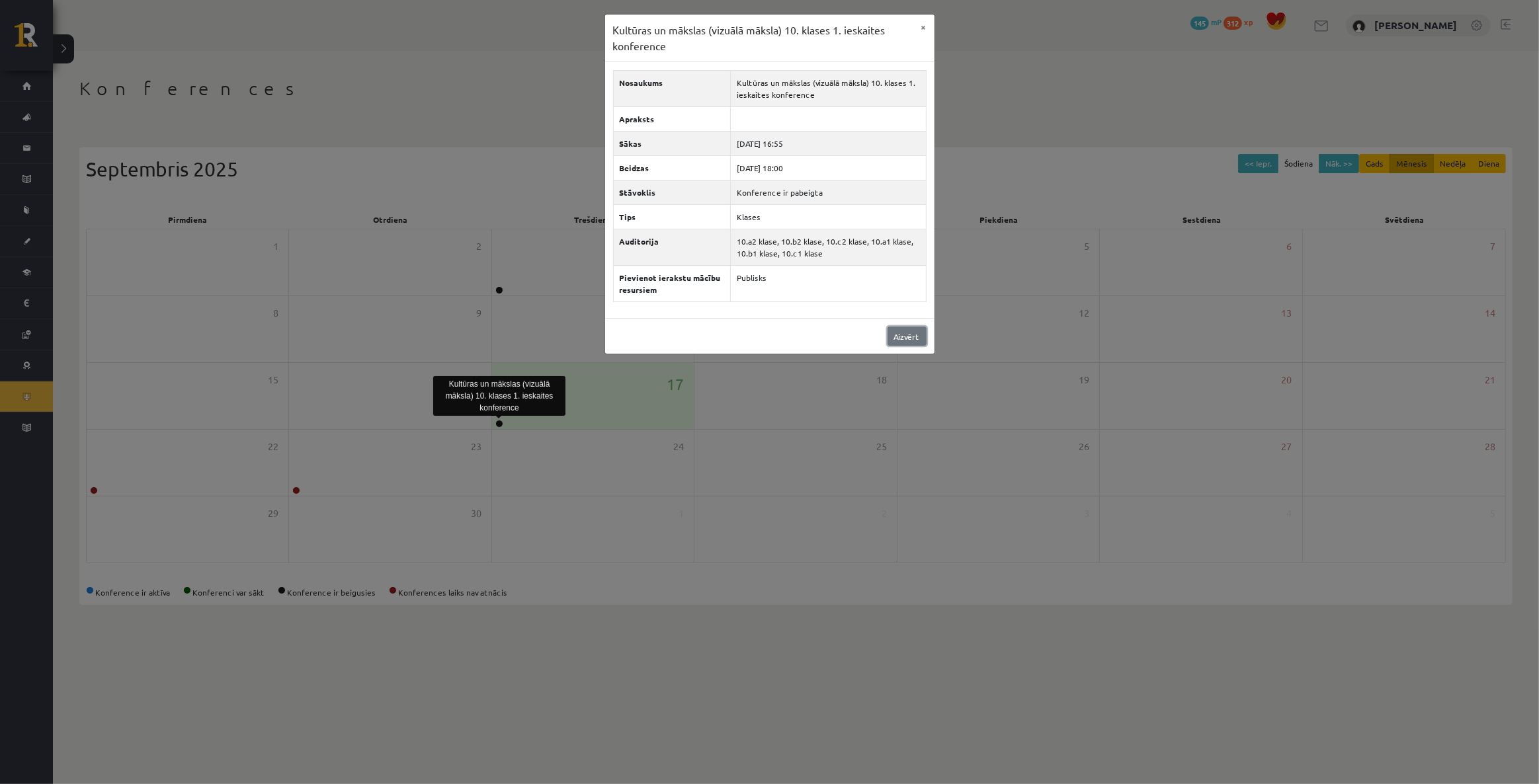
click at [905, 327] on link "Aizvērt" at bounding box center [907, 336] width 39 height 19
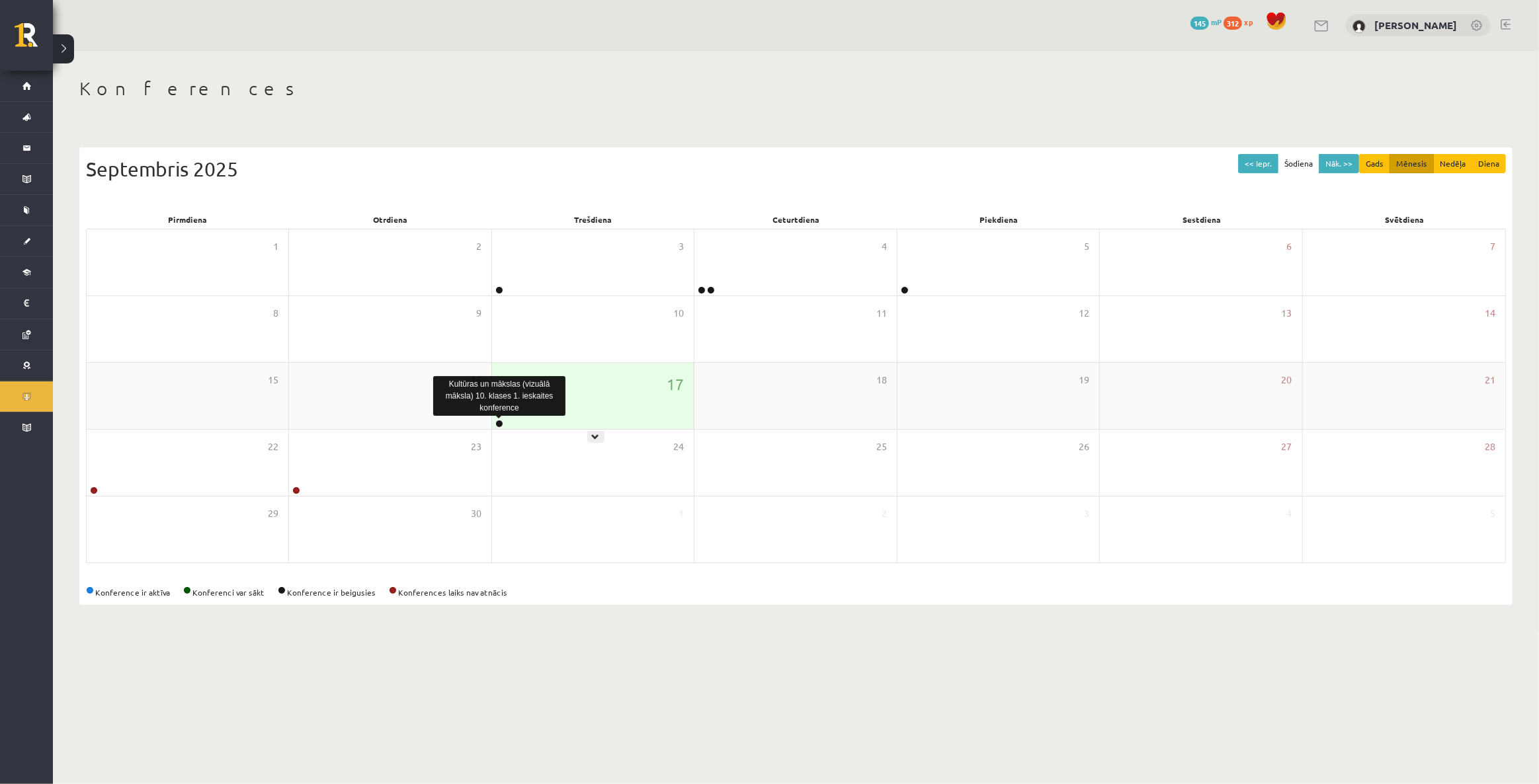
click at [496, 419] on link at bounding box center [499, 423] width 8 height 8
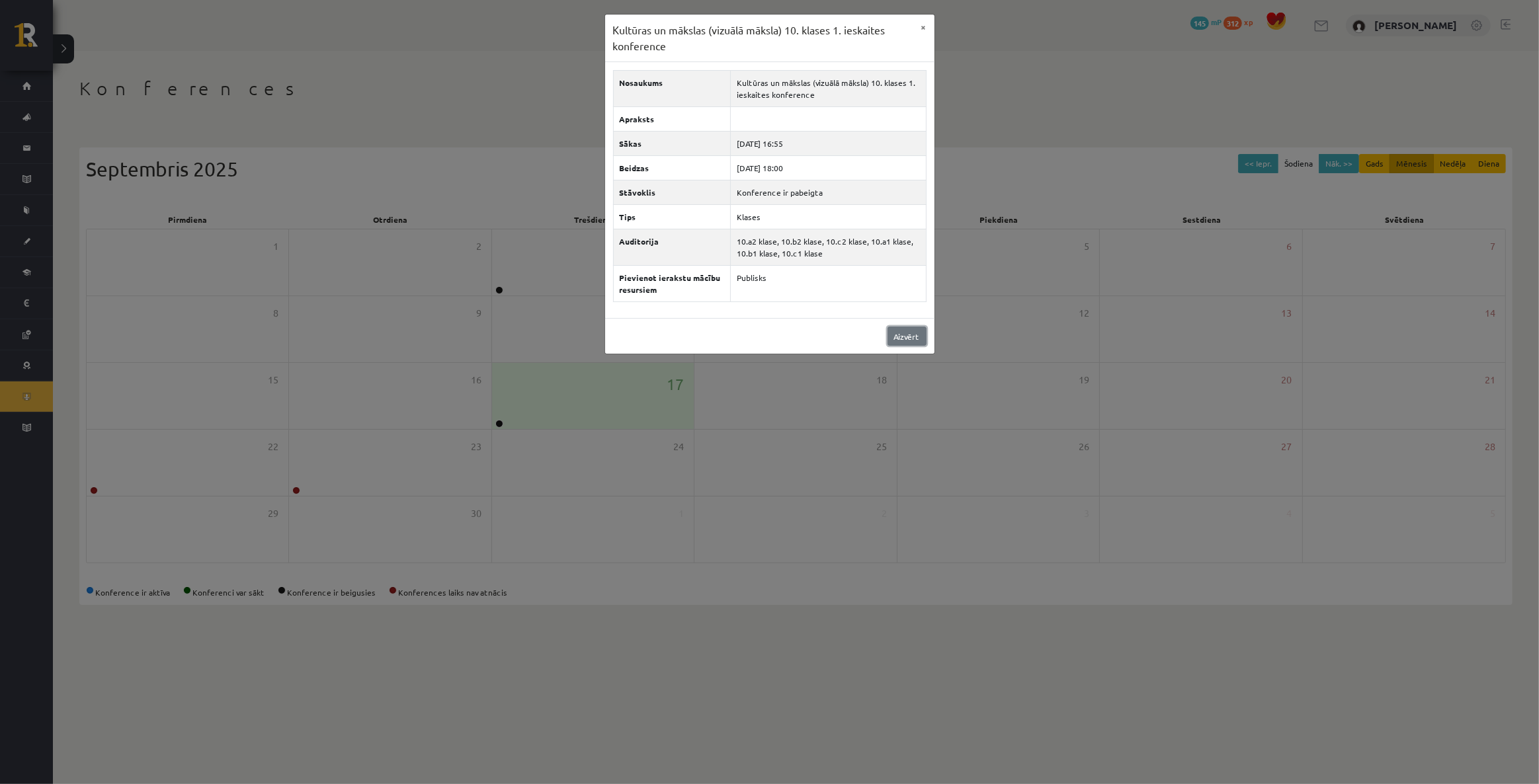
click at [907, 337] on link "Aizvērt" at bounding box center [907, 336] width 39 height 19
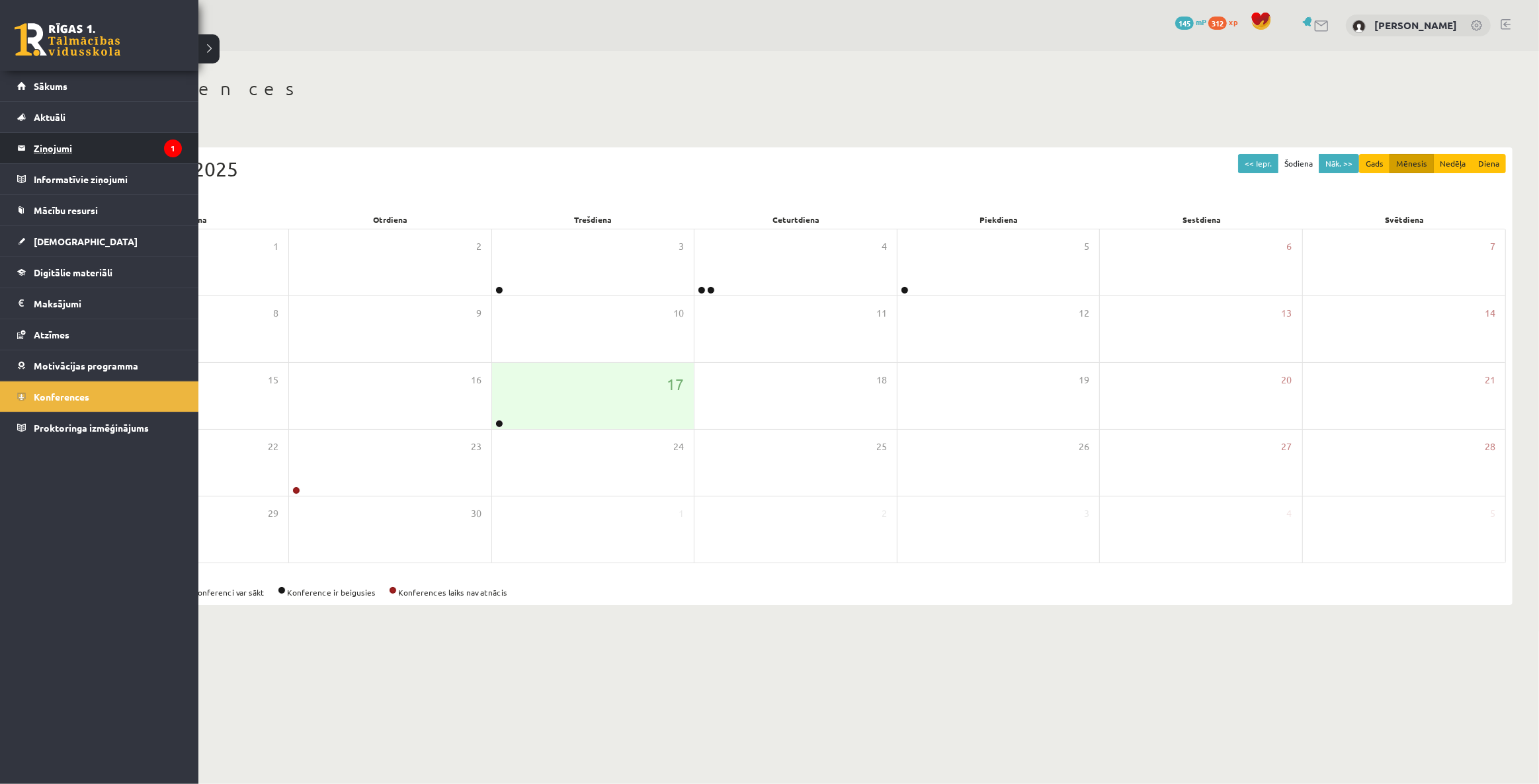
click at [42, 142] on legend "Ziņojumi 1" at bounding box center [108, 148] width 148 height 31
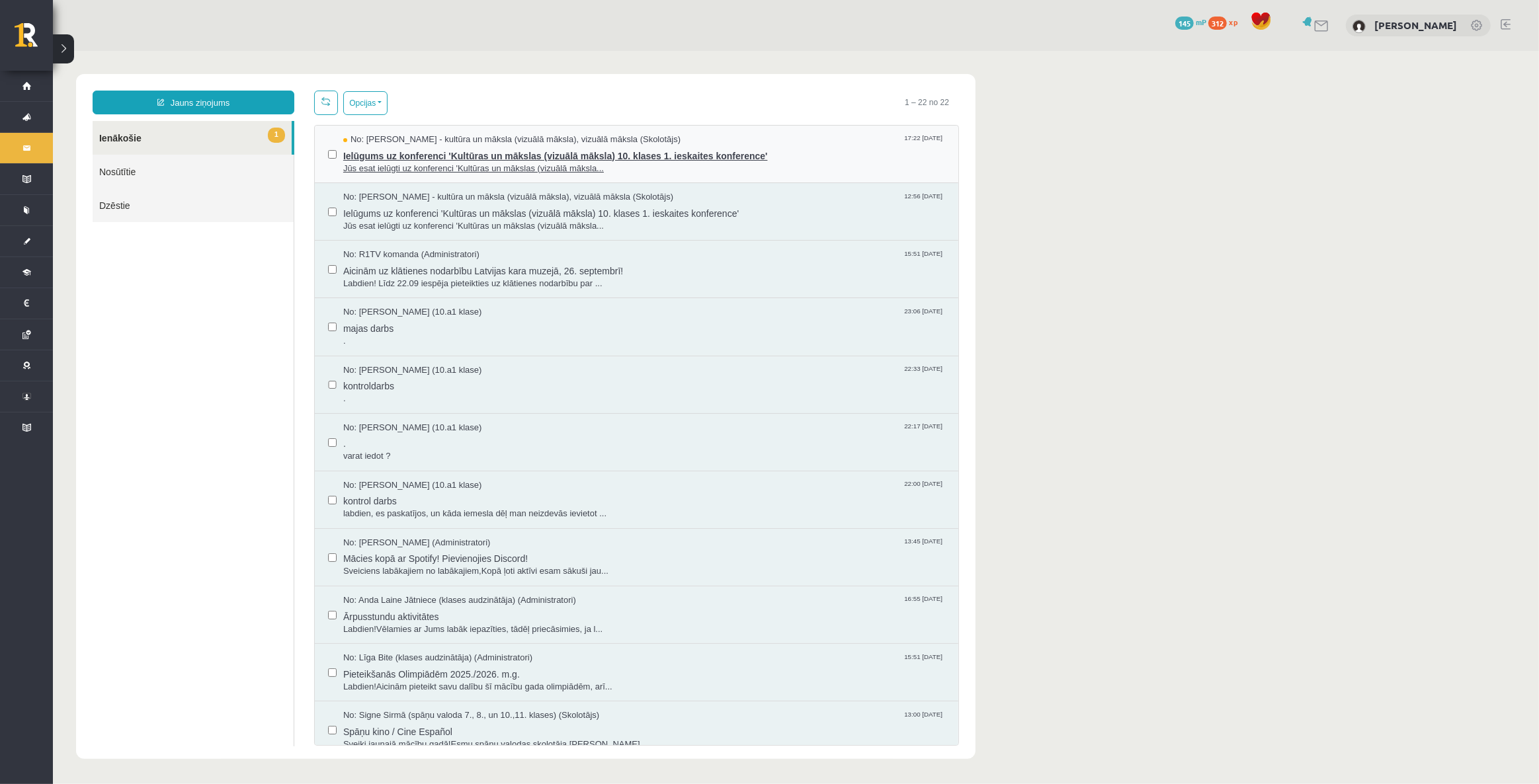
click at [606, 158] on span "Ielūgums uz konferenci 'Kultūras un mākslas (vizuālā māksla) 10. klases 1. iesk…" at bounding box center [643, 154] width 602 height 17
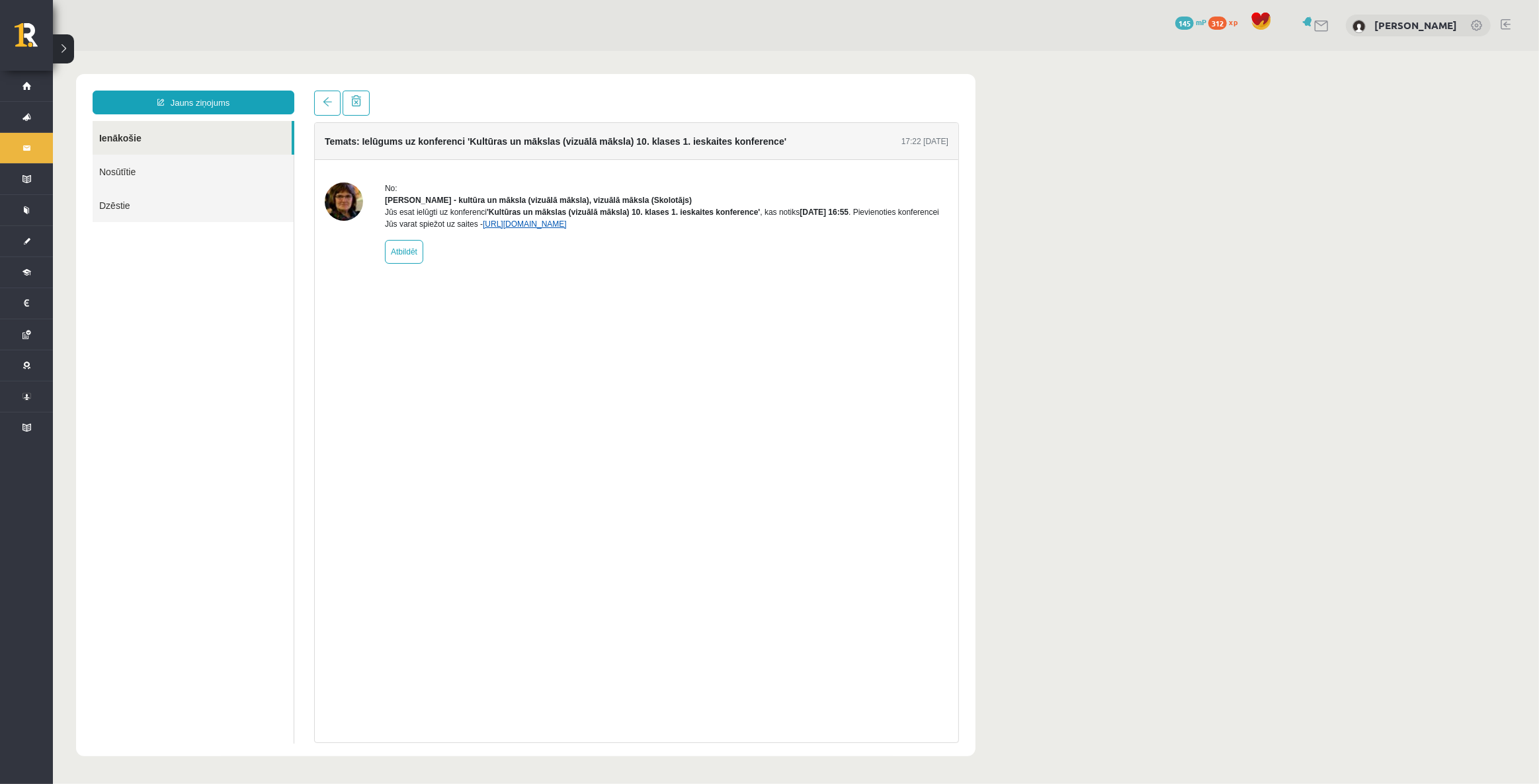
click at [536, 228] on link "[URL][DOMAIN_NAME]" at bounding box center [524, 223] width 84 height 9
click at [139, 161] on link "Nosūtītie" at bounding box center [192, 171] width 201 height 34
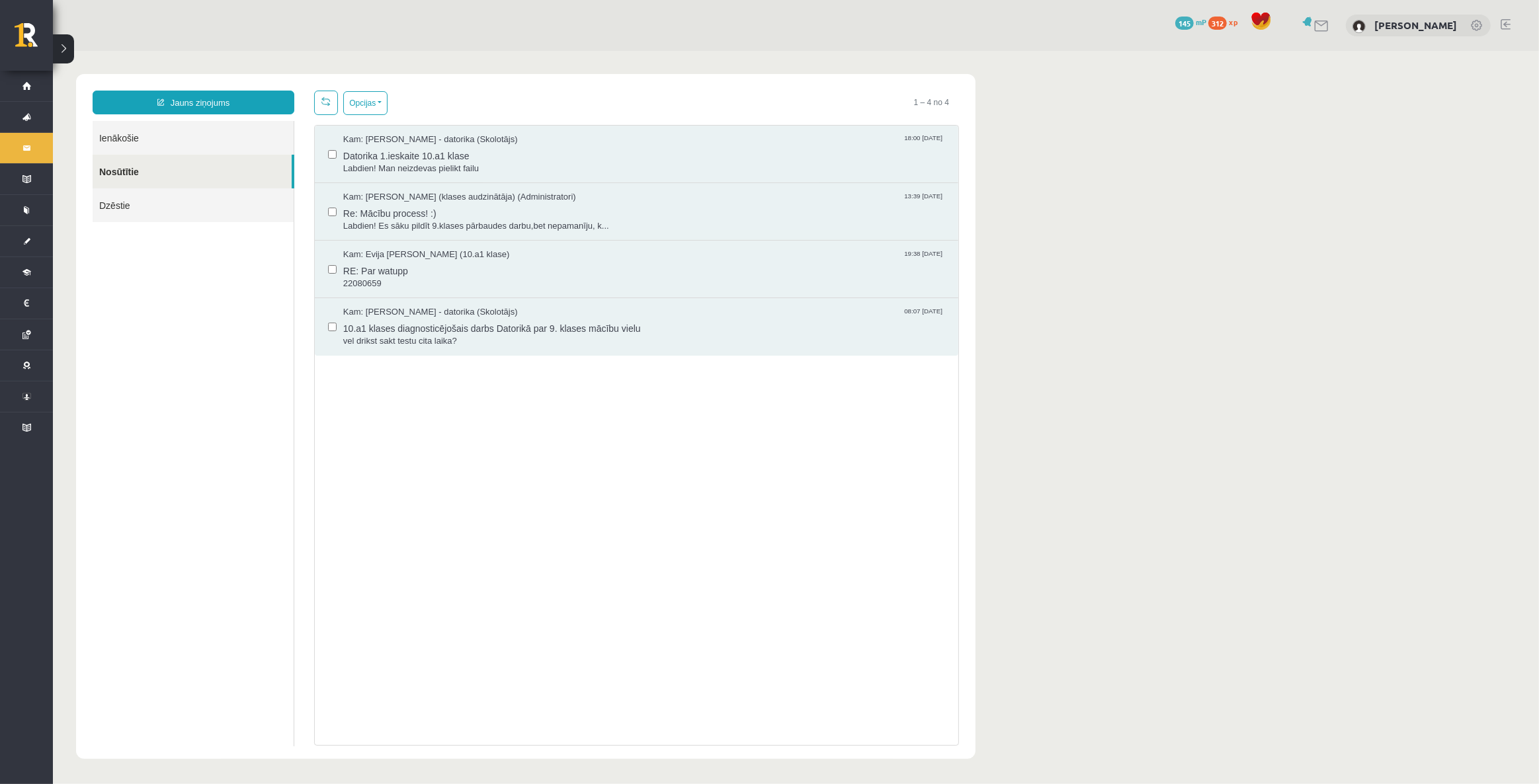
click at [117, 125] on link "Ienākošie" at bounding box center [192, 137] width 201 height 34
drag, startPoint x: 127, startPoint y: 150, endPoint x: 111, endPoint y: 127, distance: 28.0
click at [127, 150] on link "Ienākošie" at bounding box center [192, 137] width 201 height 34
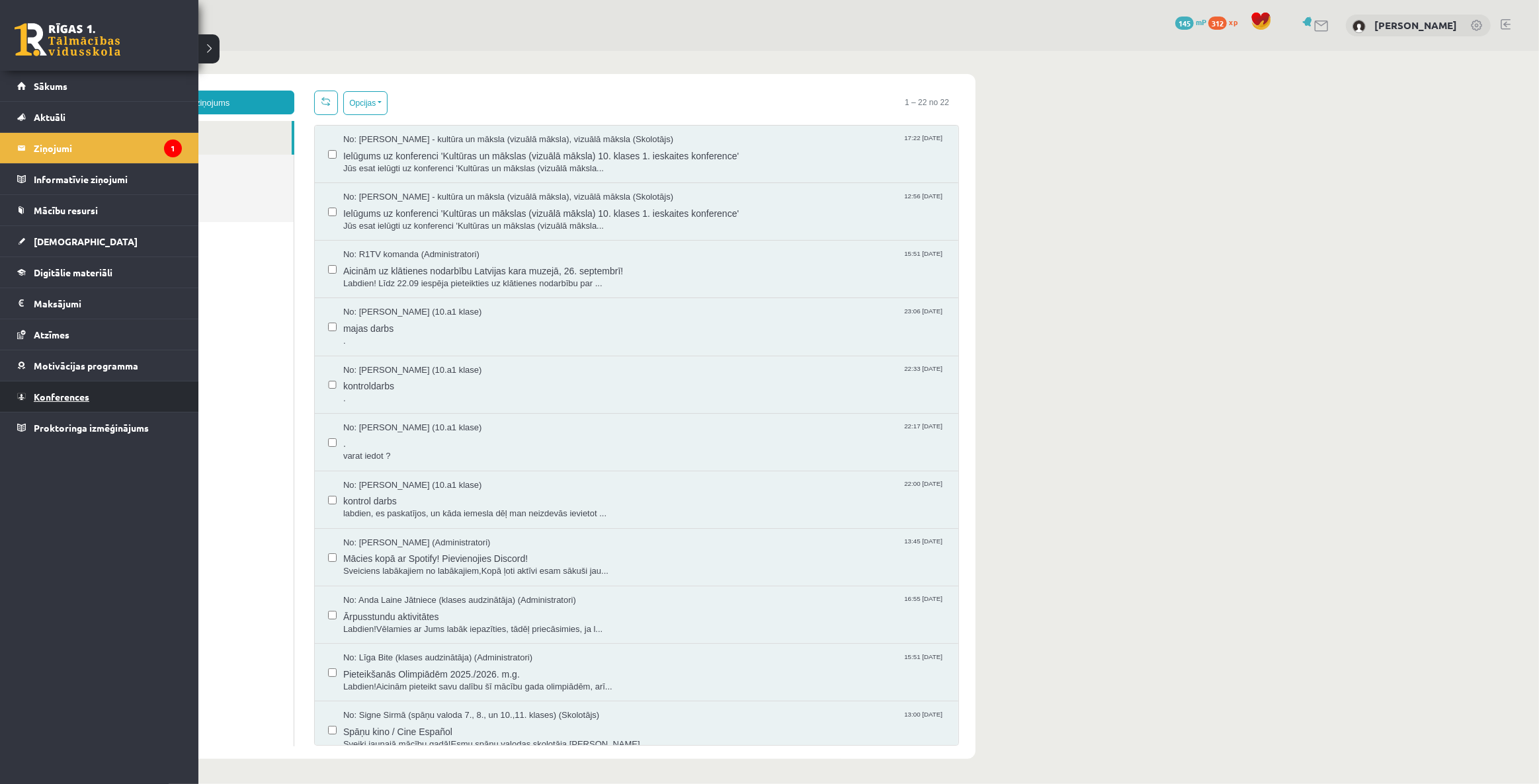
click at [72, 394] on span "Konferences" at bounding box center [61, 396] width 56 height 12
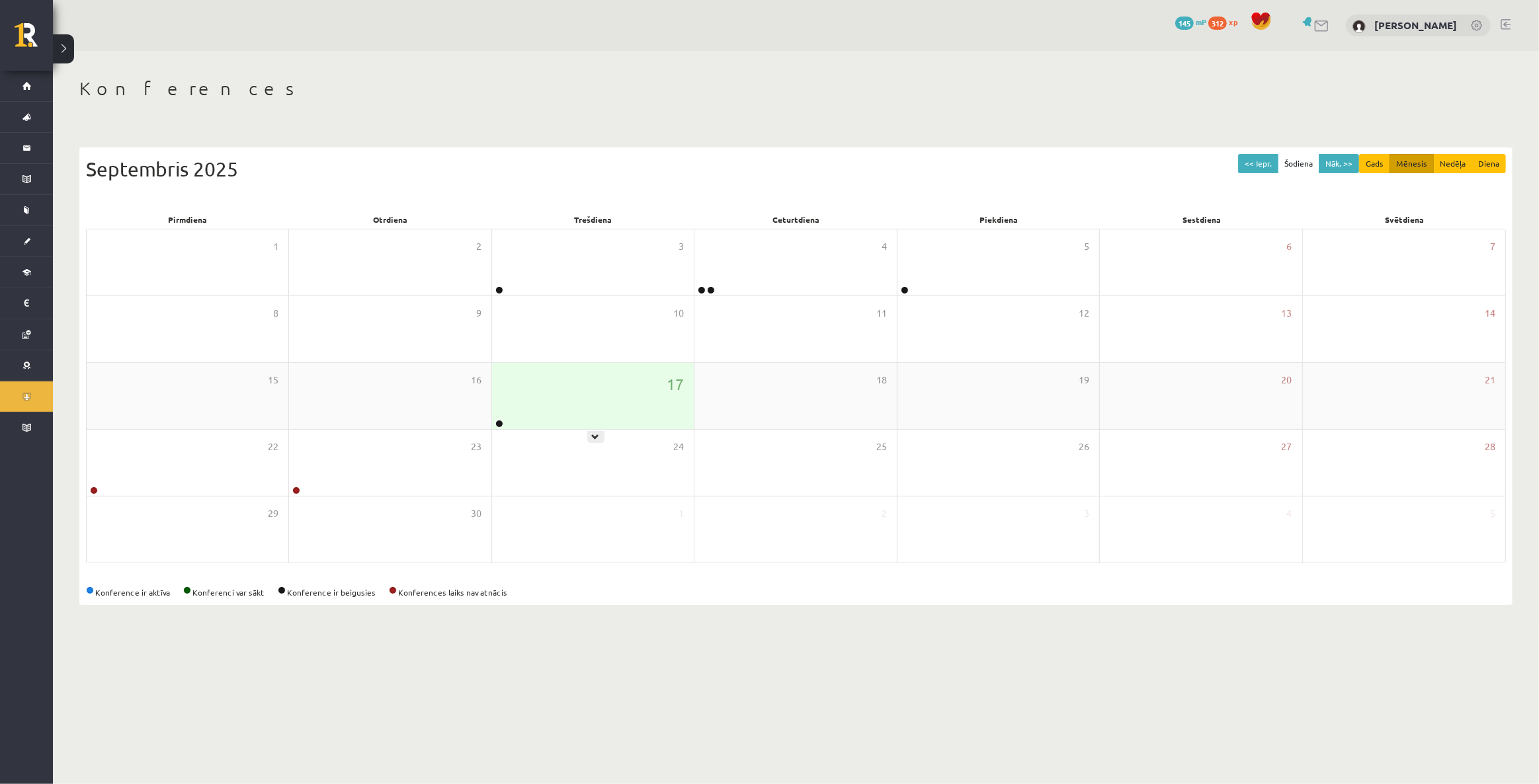
click at [499, 427] on div at bounding box center [499, 423] width 13 height 9
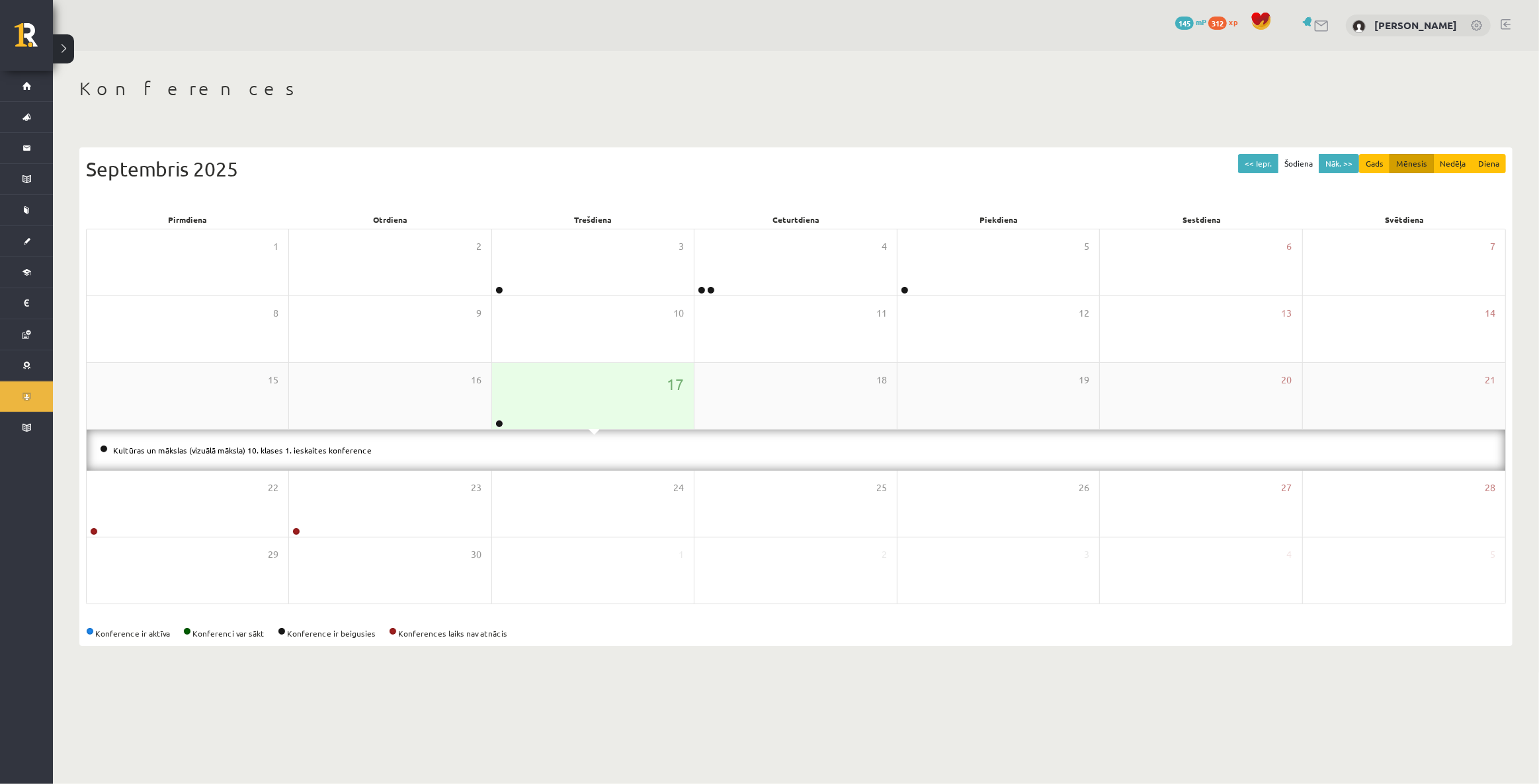
click at [509, 409] on div "17" at bounding box center [593, 396] width 201 height 66
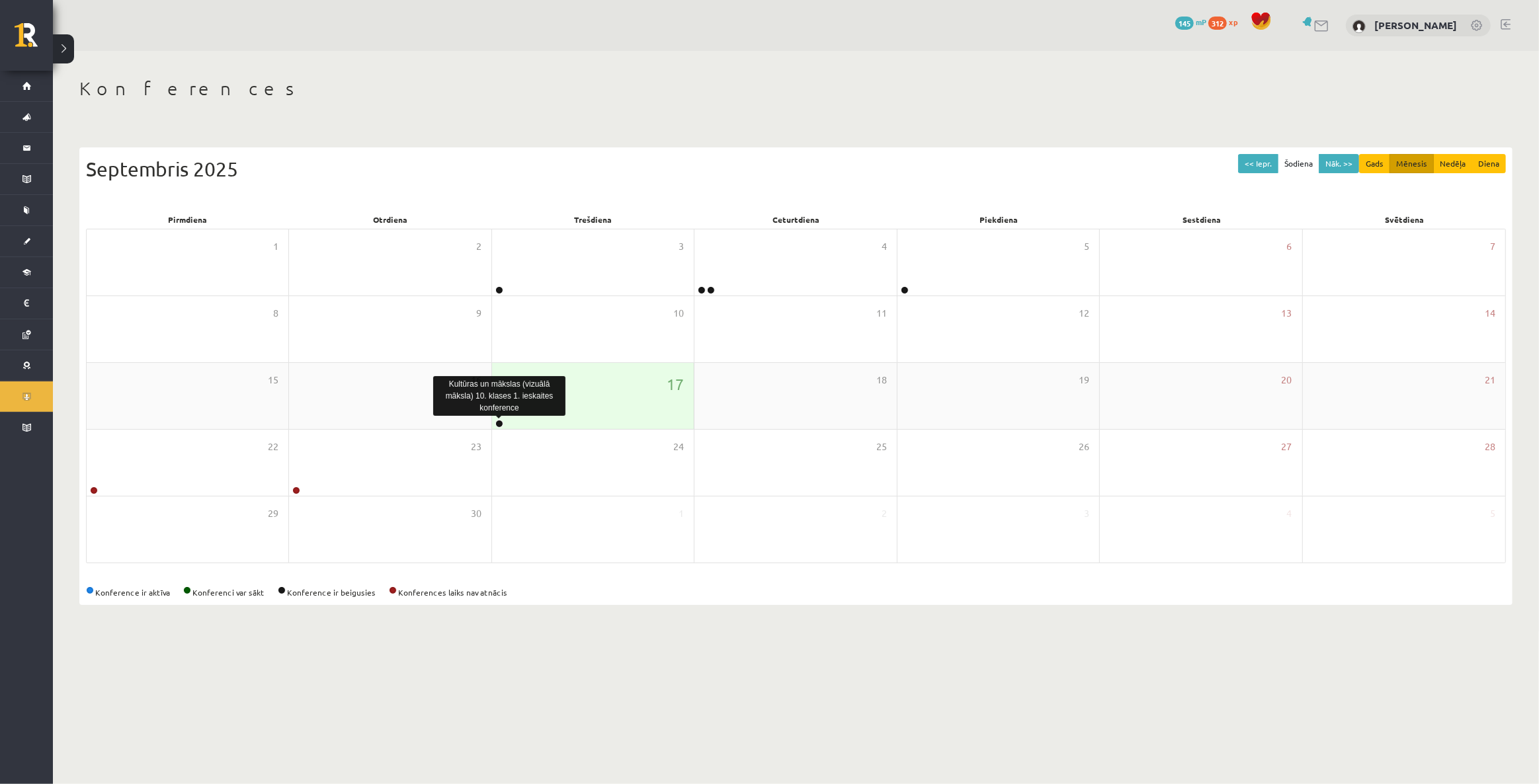
click at [502, 419] on link at bounding box center [499, 423] width 8 height 8
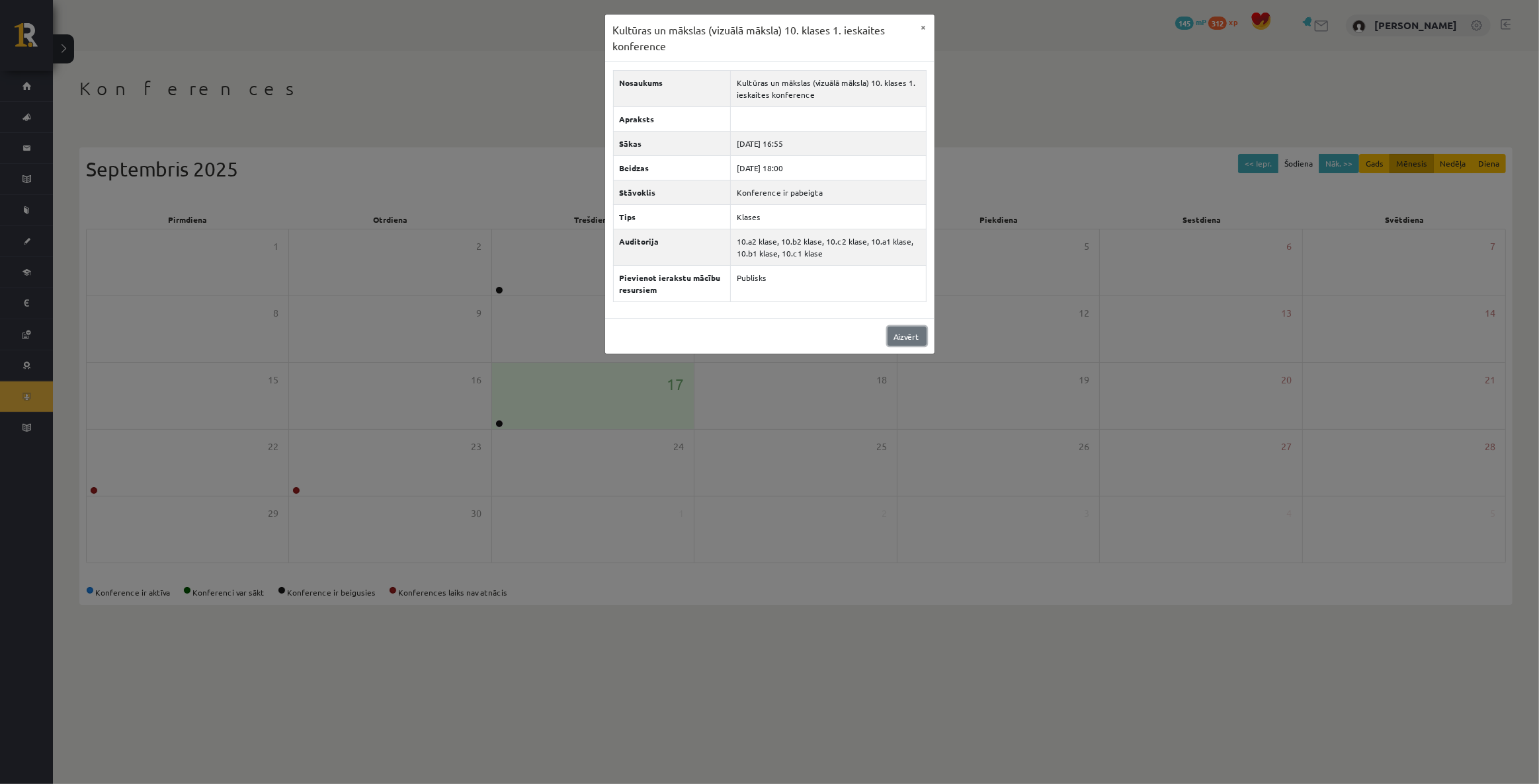
click at [900, 331] on link "Aizvērt" at bounding box center [907, 336] width 39 height 19
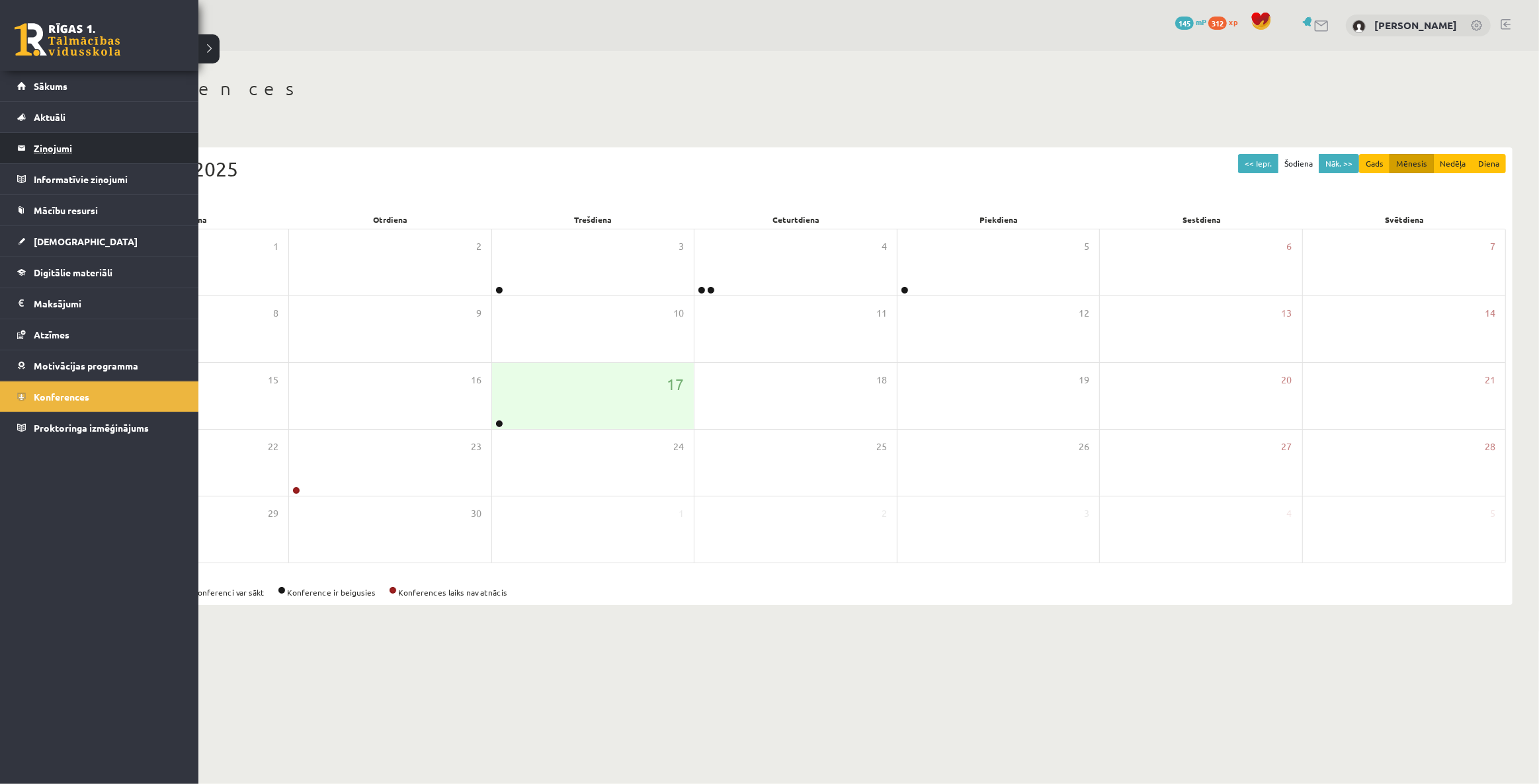
click at [69, 142] on legend "Ziņojumi 1" at bounding box center [108, 148] width 148 height 31
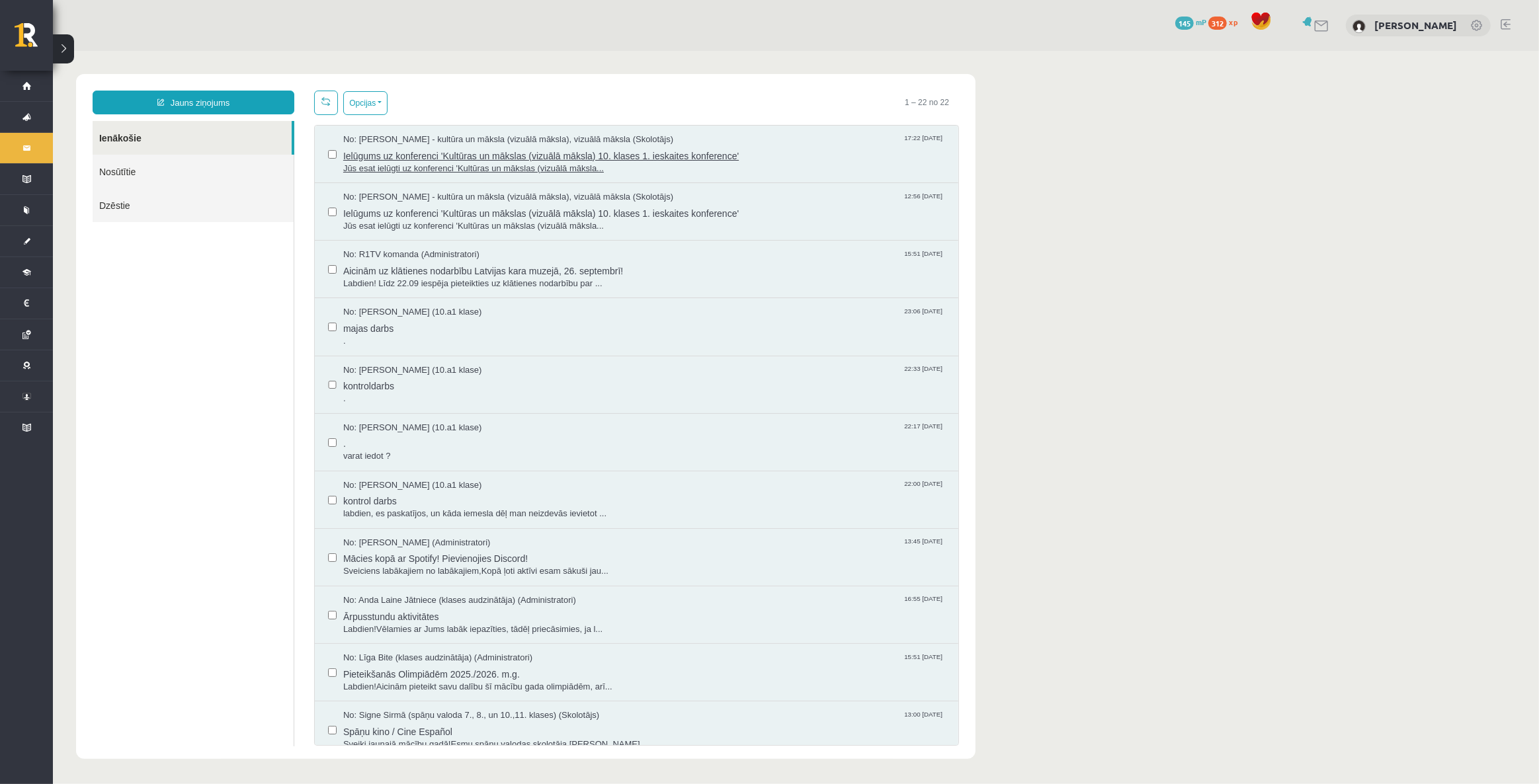
click at [453, 151] on span "Ielūgums uz konferenci 'Kultūras un mākslas (vizuālā māksla) 10. klases 1. iesk…" at bounding box center [643, 154] width 602 height 17
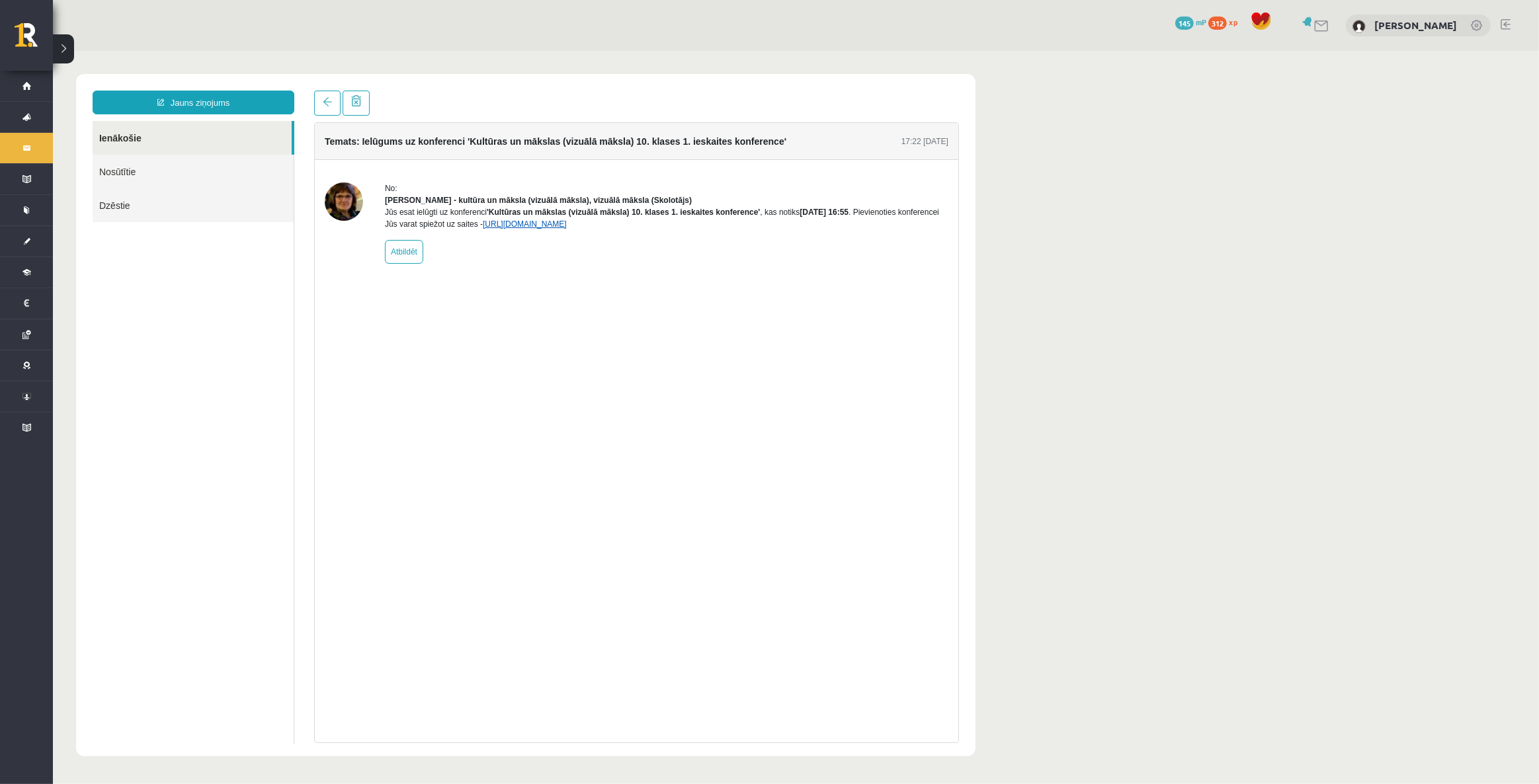
click at [566, 228] on link "https://eskola.r1tv.lv/conferences/4499/join" at bounding box center [524, 223] width 84 height 9
